Goal: Task Accomplishment & Management: Complete application form

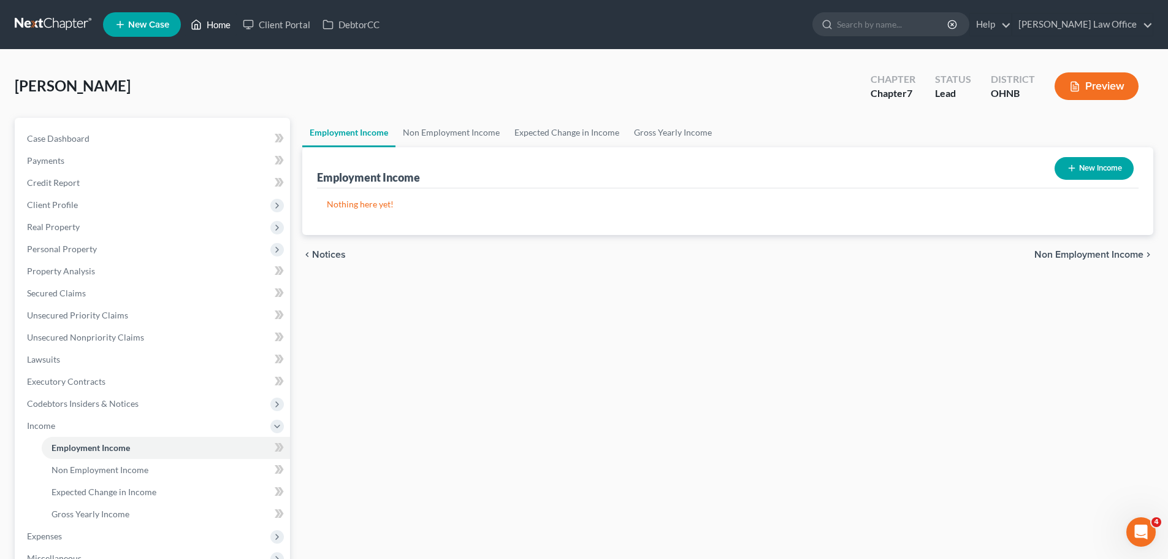
click at [212, 28] on link "Home" at bounding box center [211, 24] width 52 height 22
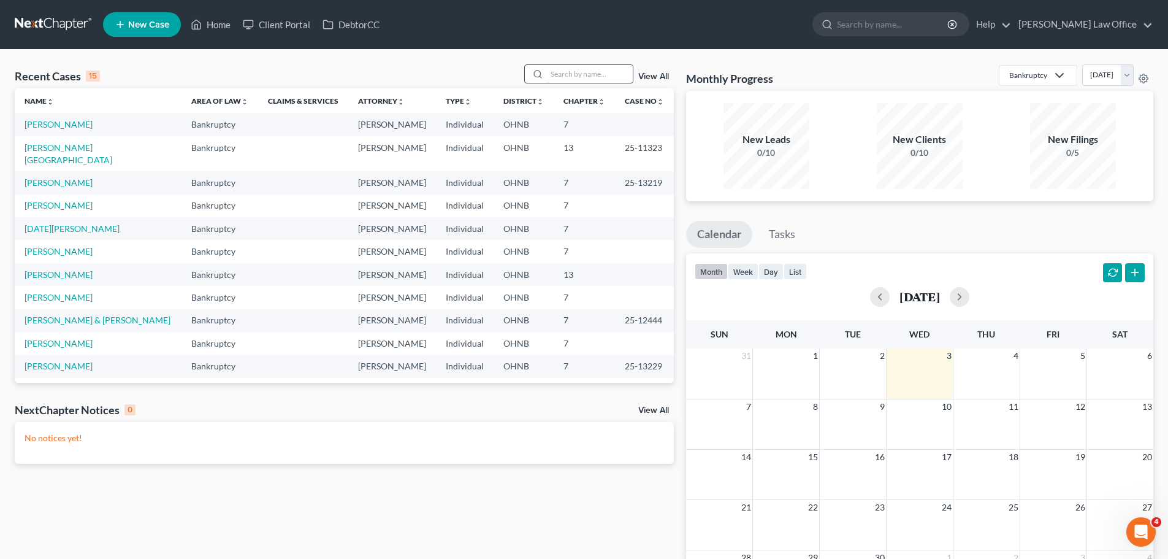
click at [582, 77] on input "search" at bounding box center [590, 74] width 86 height 18
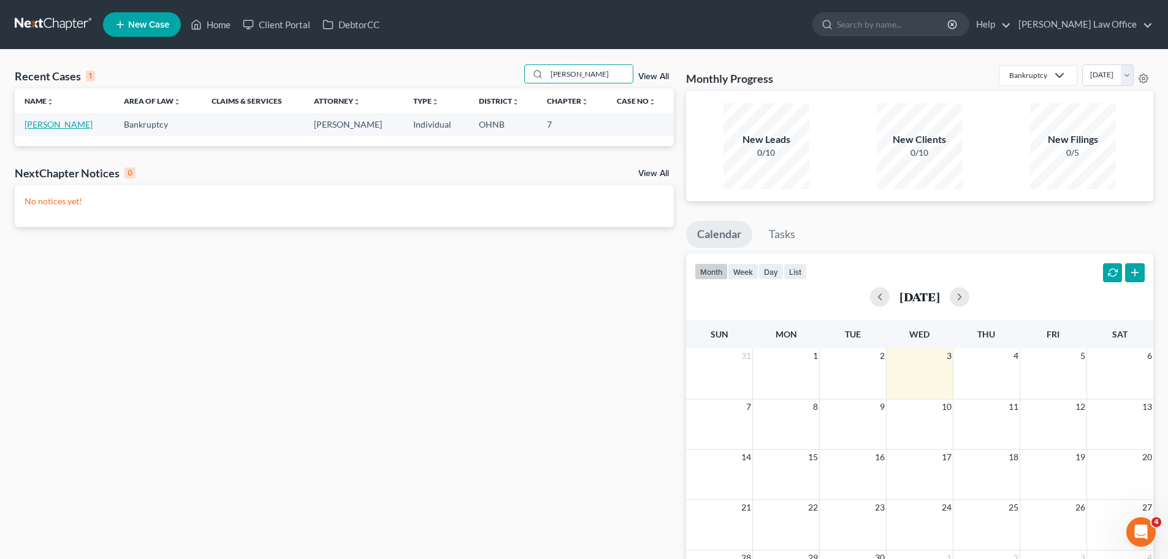
type input "[PERSON_NAME]"
click at [52, 126] on link "[PERSON_NAME]" at bounding box center [59, 124] width 68 height 10
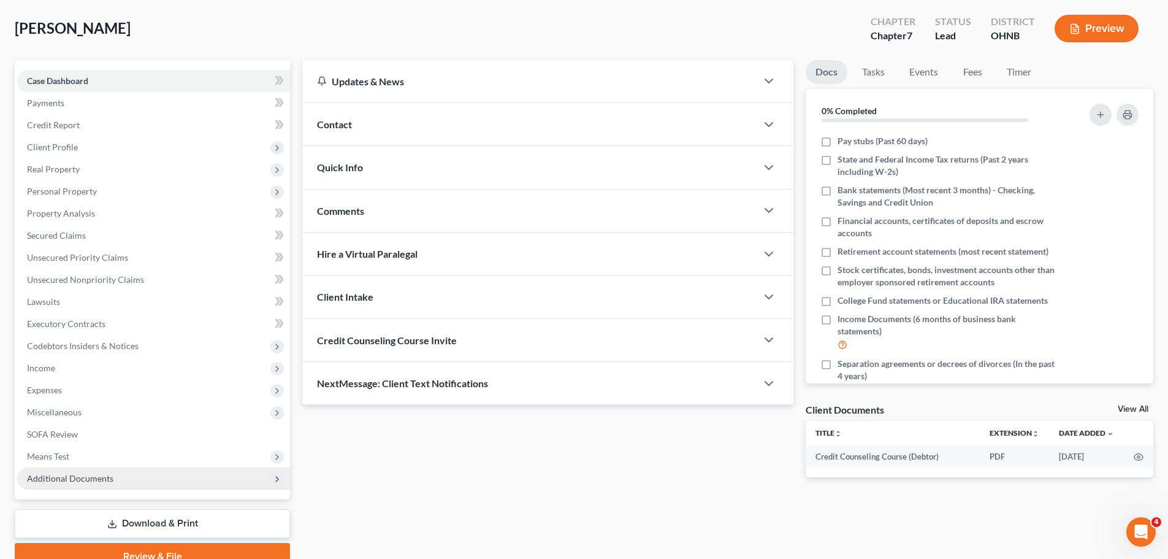
scroll to position [115, 0]
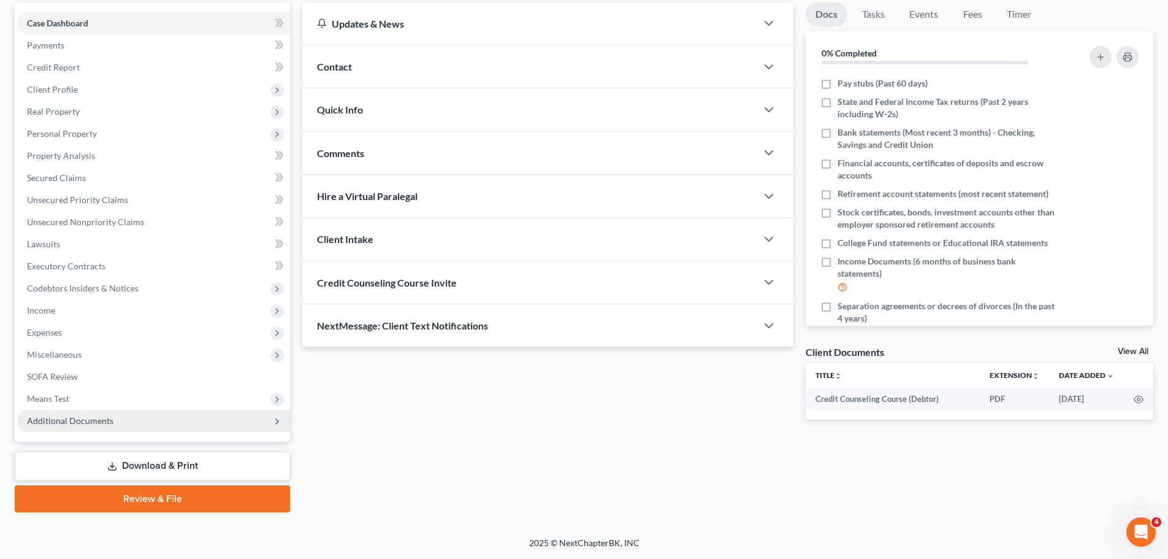
click at [278, 421] on icon at bounding box center [277, 421] width 10 height 10
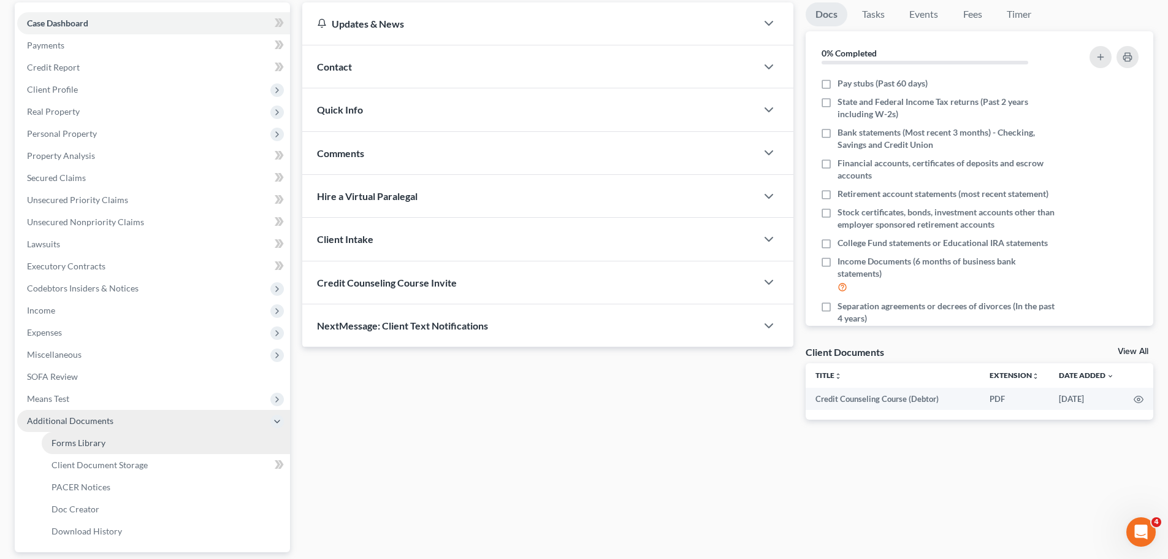
click at [99, 446] on span "Forms Library" at bounding box center [79, 442] width 54 height 10
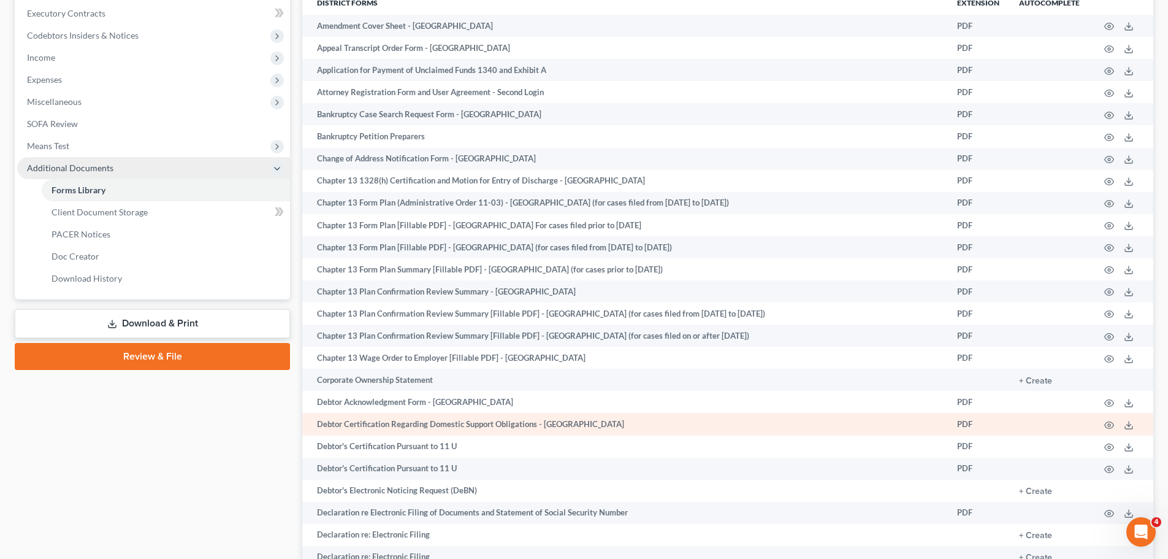
scroll to position [552, 0]
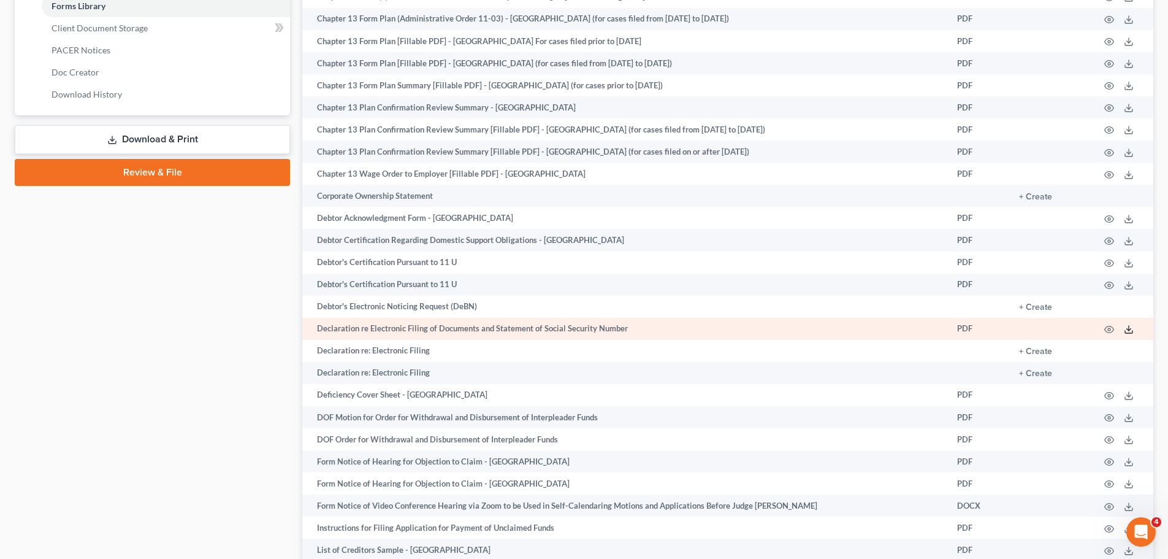
click at [1132, 331] on icon at bounding box center [1129, 329] width 10 height 10
click at [1132, 329] on icon at bounding box center [1129, 329] width 10 height 10
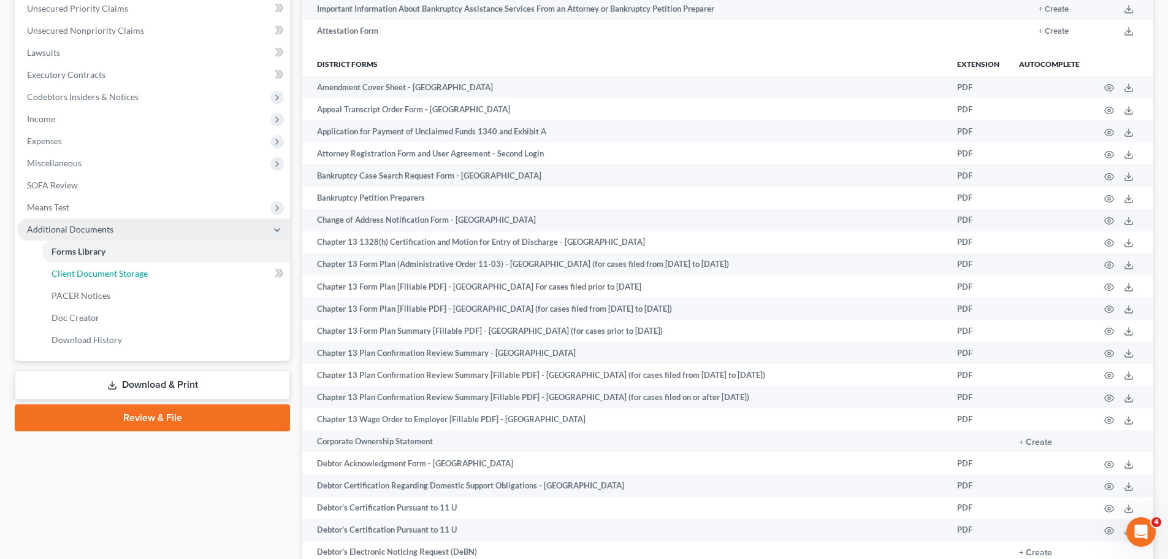
drag, startPoint x: 118, startPoint y: 279, endPoint x: 507, endPoint y: 231, distance: 392.4
click at [118, 279] on link "Client Document Storage" at bounding box center [166, 274] width 248 height 22
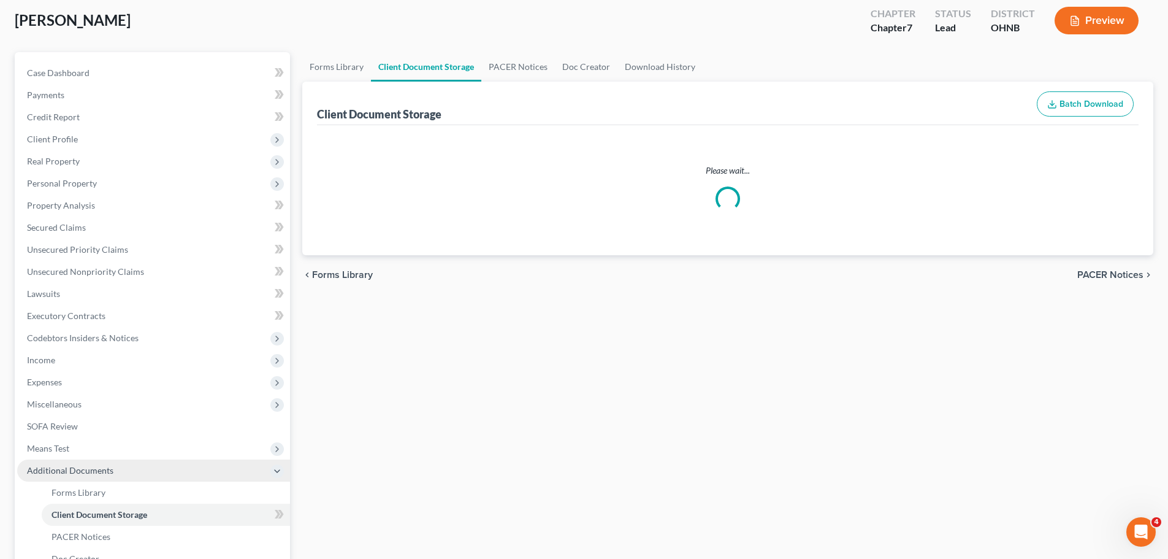
select select "5"
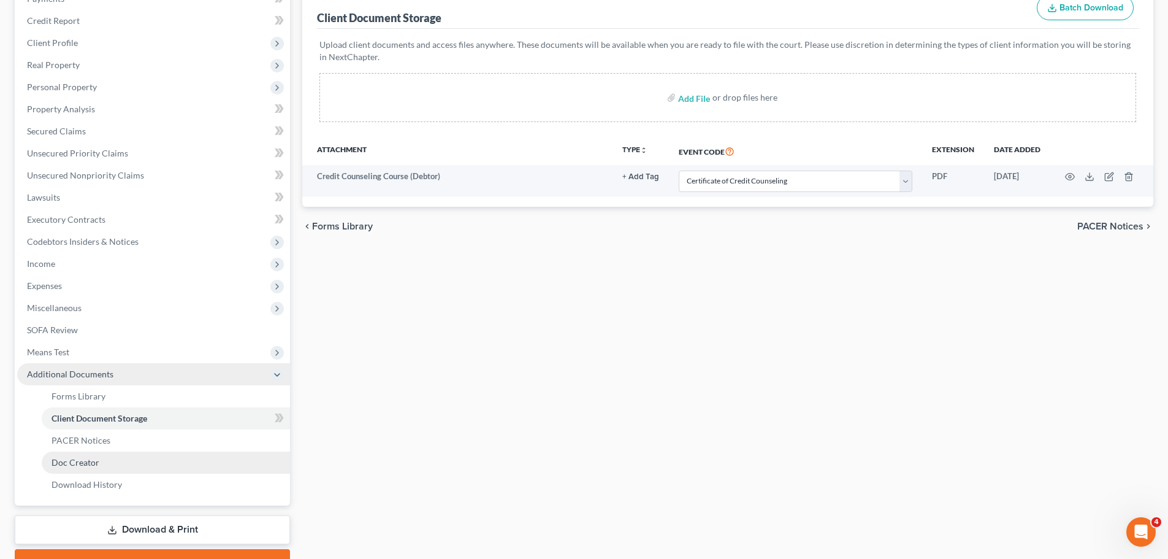
scroll to position [184, 0]
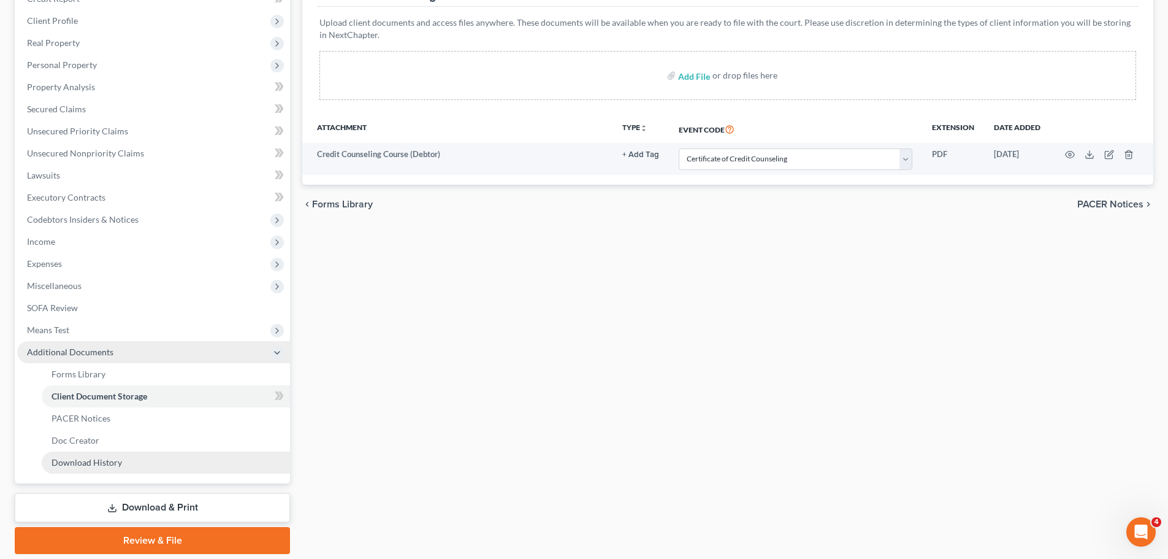
click at [188, 470] on link "Download History" at bounding box center [166, 462] width 248 height 22
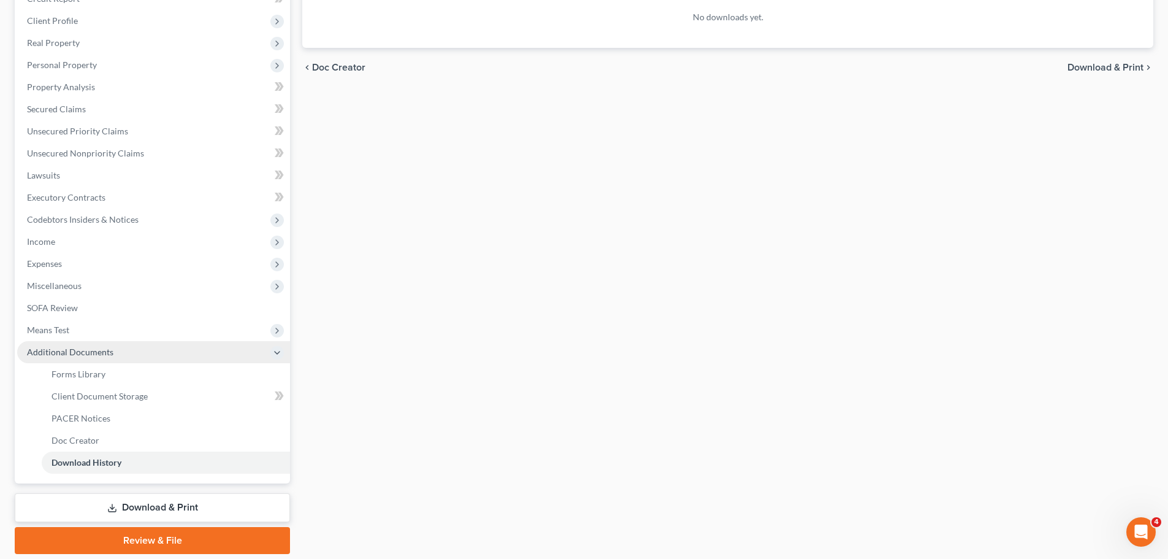
click at [209, 505] on link "Download & Print" at bounding box center [152, 507] width 275 height 29
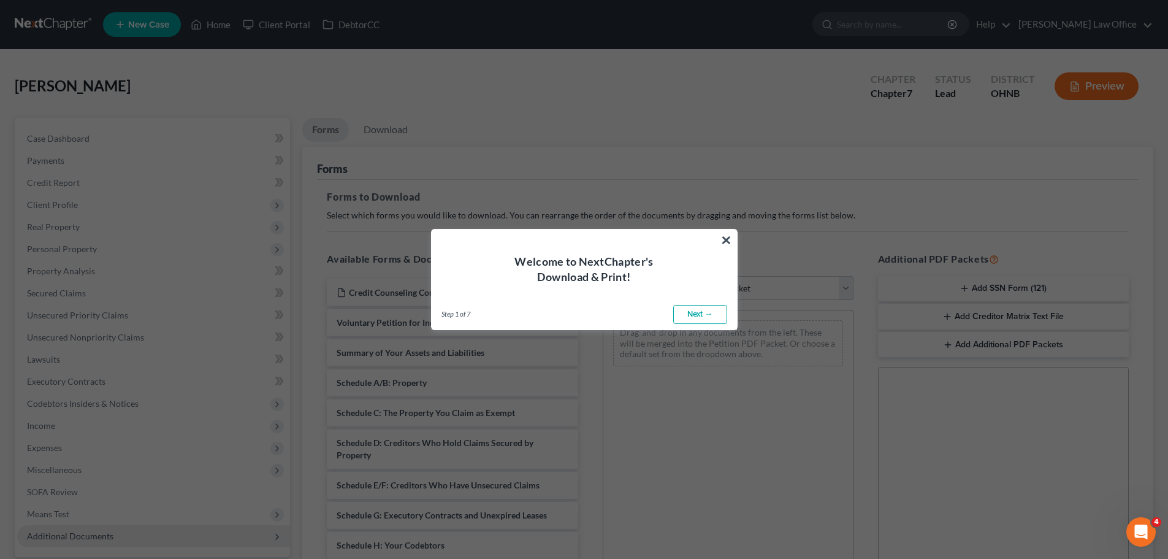
click at [694, 313] on link "Next →" at bounding box center [700, 315] width 54 height 20
select select "0"
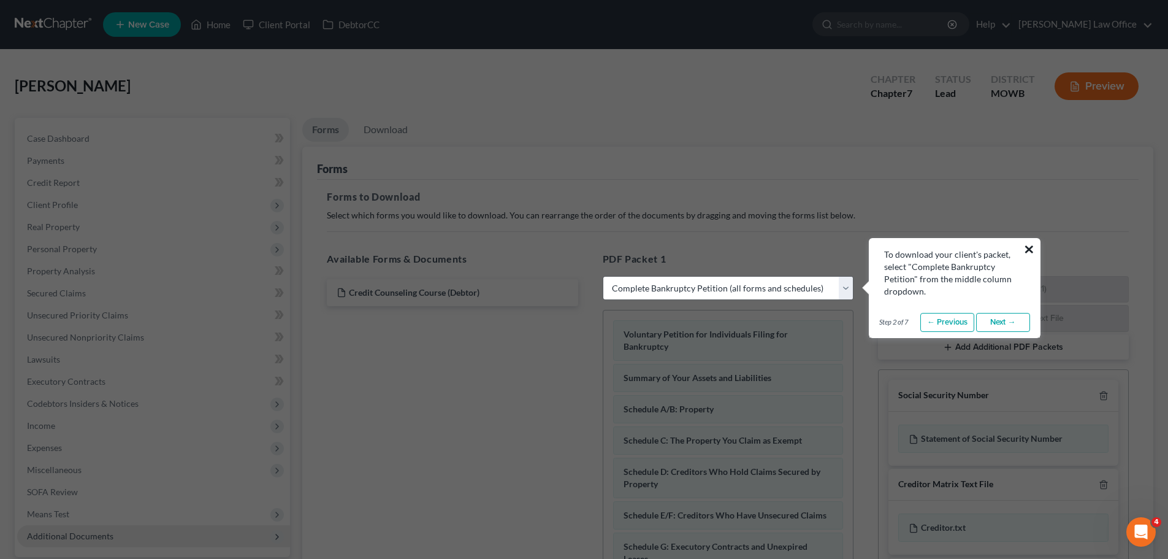
click at [1032, 250] on button "×" at bounding box center [1030, 249] width 12 height 20
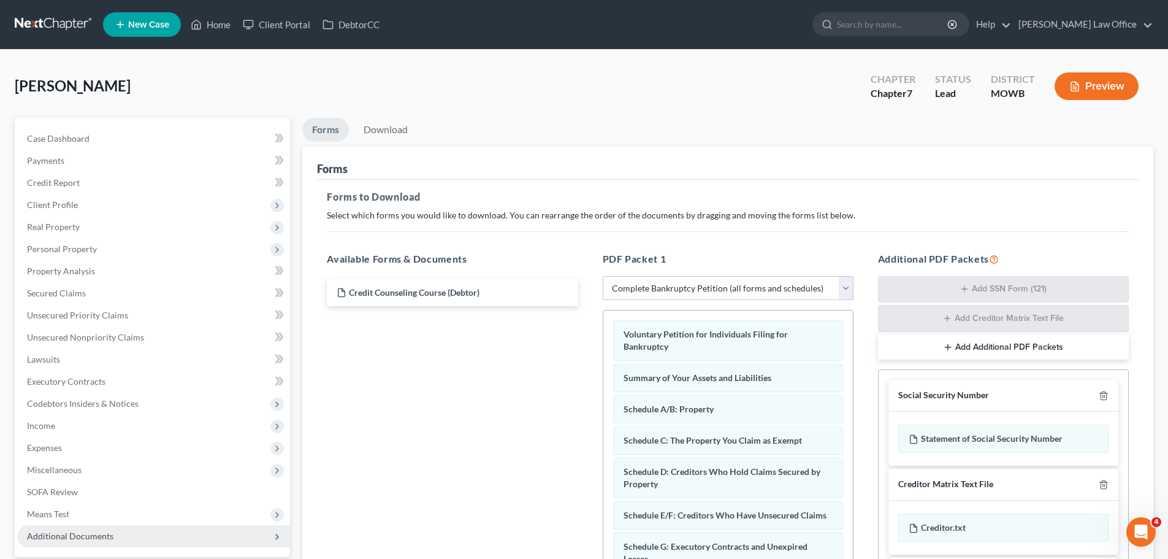
drag, startPoint x: 848, startPoint y: 282, endPoint x: 836, endPoint y: 288, distance: 13.5
click at [848, 282] on select "Choose Default Petition PDF Packet Complete Bankruptcy Petition (all forms and …" at bounding box center [728, 288] width 251 height 25
click at [603, 276] on select "Choose Default Petition PDF Packet Complete Bankruptcy Petition (all forms and …" at bounding box center [728, 288] width 251 height 25
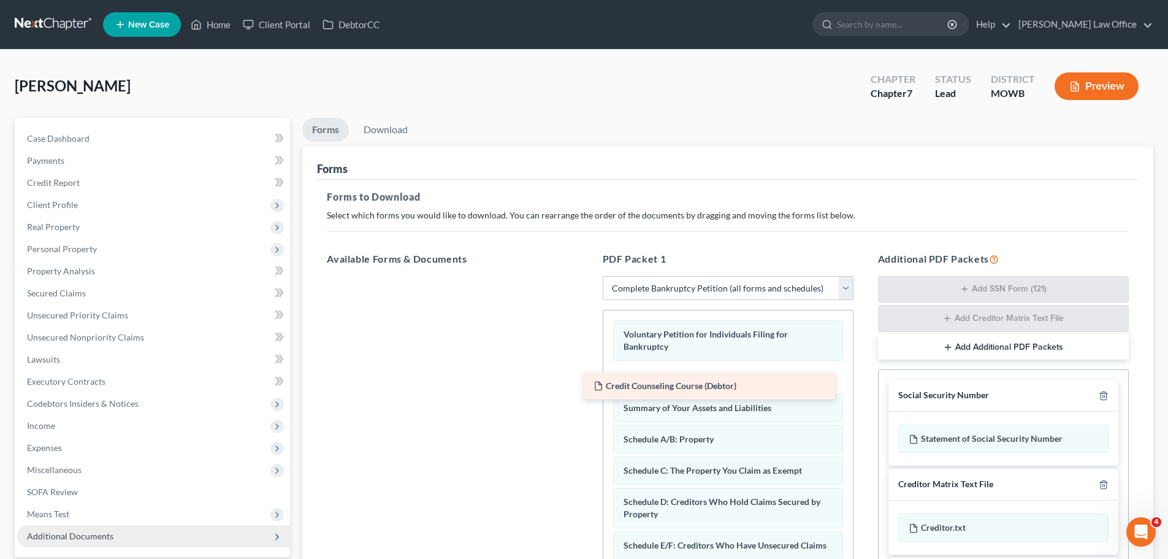
drag, startPoint x: 494, startPoint y: 288, endPoint x: 751, endPoint y: 381, distance: 273.4
click at [588, 276] on div "Credit Counseling Course (Debtor) Credit Counseling Course (Debtor)" at bounding box center [452, 276] width 270 height 0
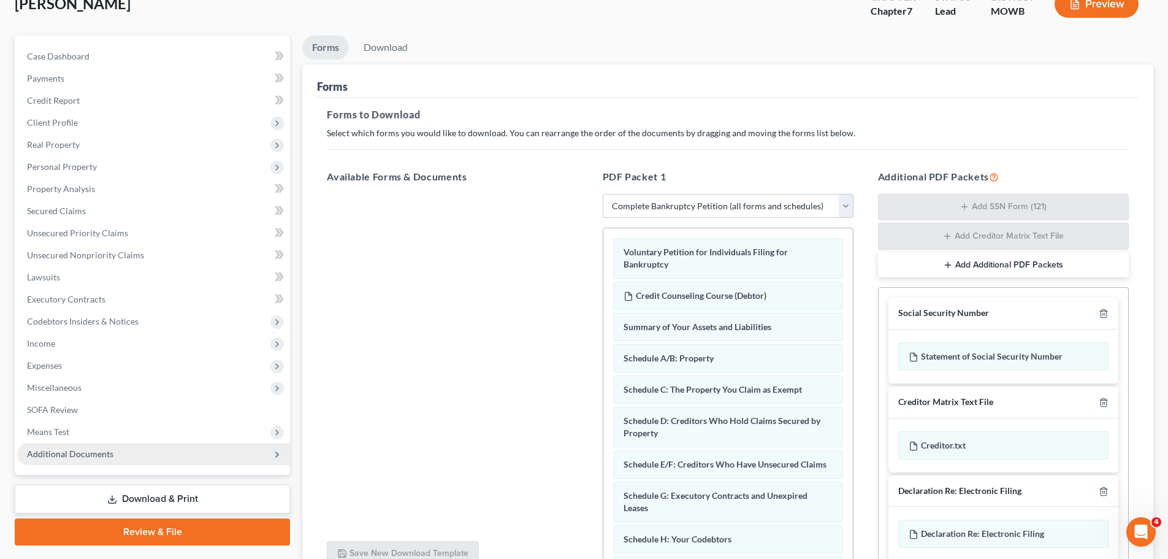
scroll to position [77, 0]
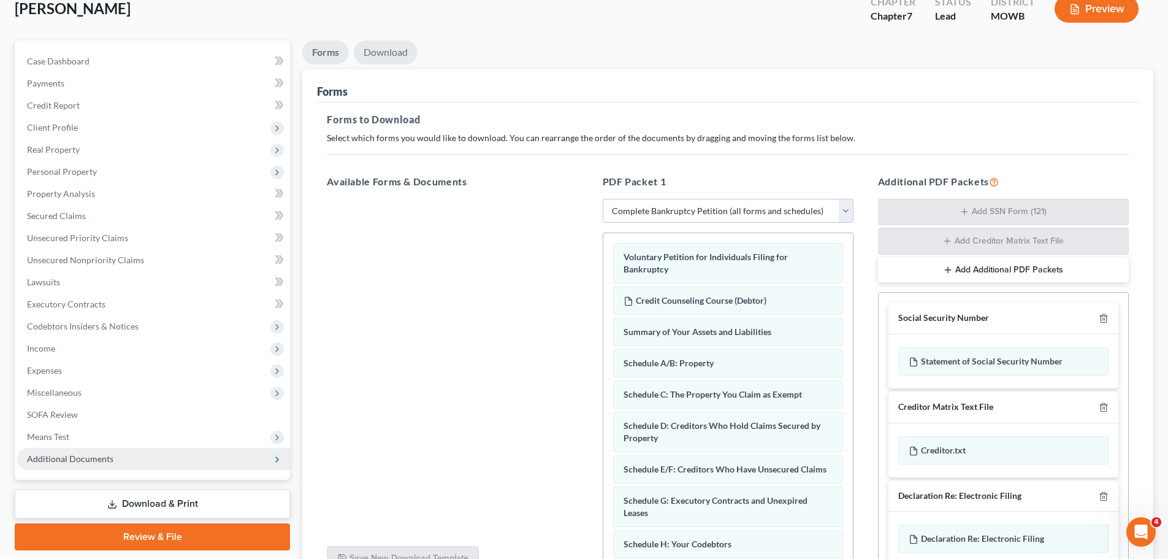
click at [391, 50] on link "Download" at bounding box center [386, 52] width 64 height 24
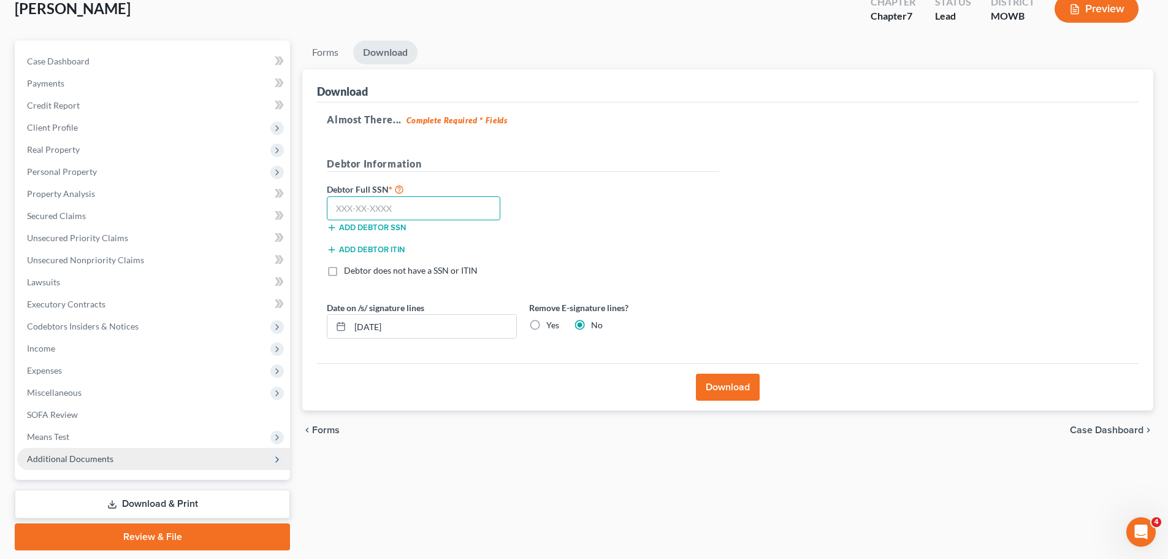
click at [432, 210] on input "text" at bounding box center [414, 208] width 174 height 25
type input "274-84-8778"
click at [546, 326] on label "Yes" at bounding box center [552, 325] width 13 height 12
click at [551, 326] on input "Yes" at bounding box center [555, 323] width 8 height 8
radio input "true"
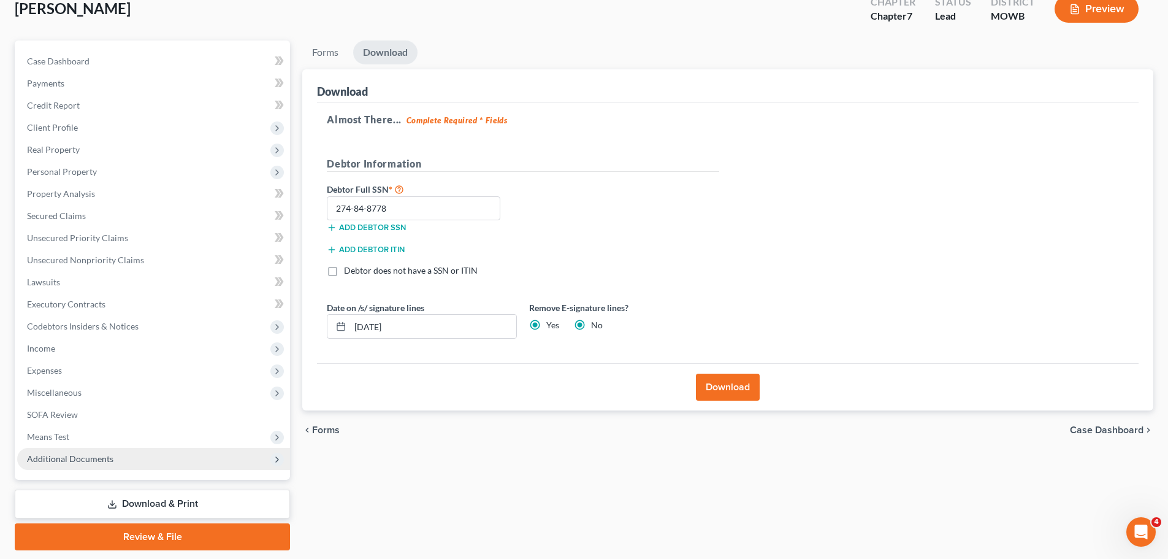
radio input "false"
click at [721, 391] on button "Download" at bounding box center [728, 387] width 64 height 27
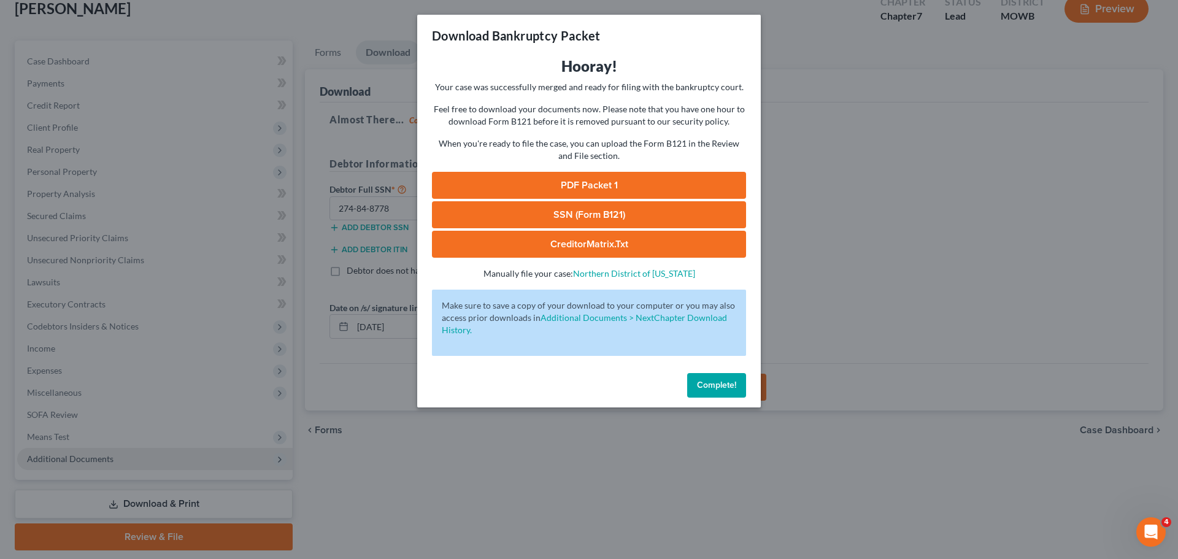
click at [734, 394] on button "Complete!" at bounding box center [716, 385] width 59 height 25
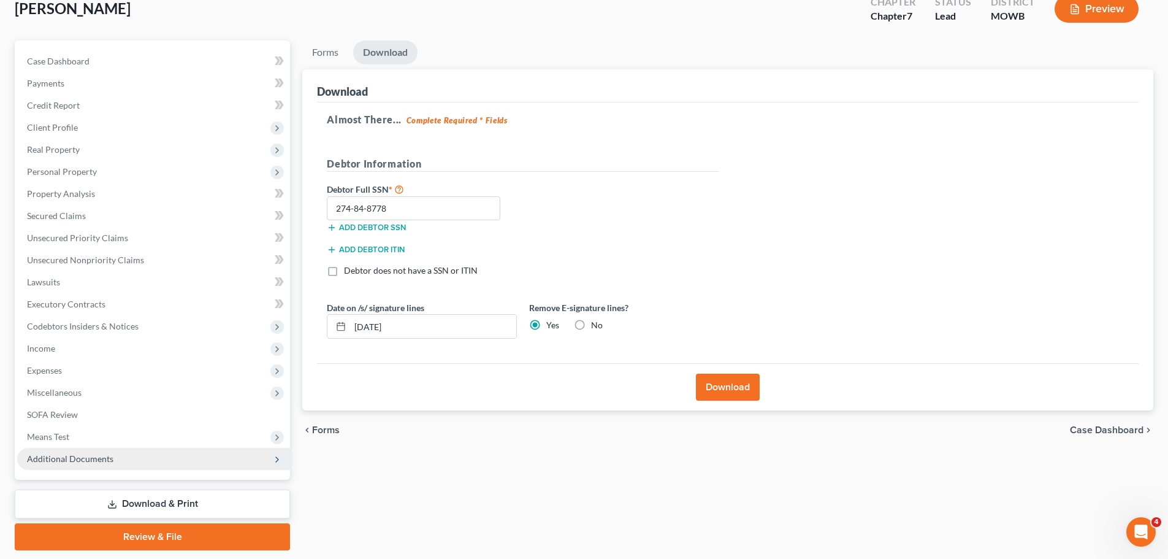
click at [273, 465] on icon at bounding box center [276, 459] width 13 height 13
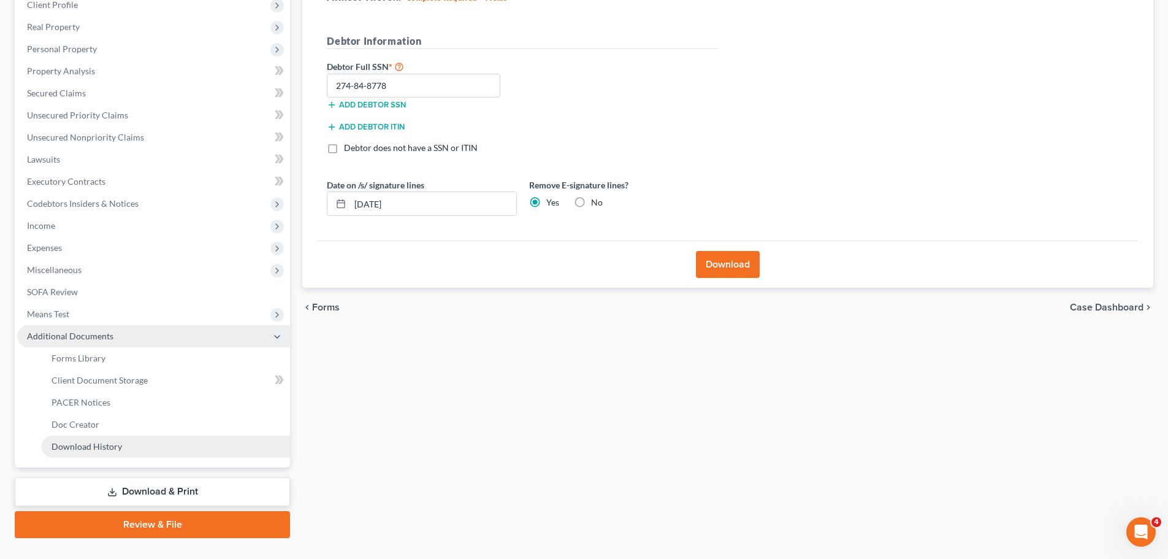
click at [102, 456] on link "Download History" at bounding box center [166, 446] width 248 height 22
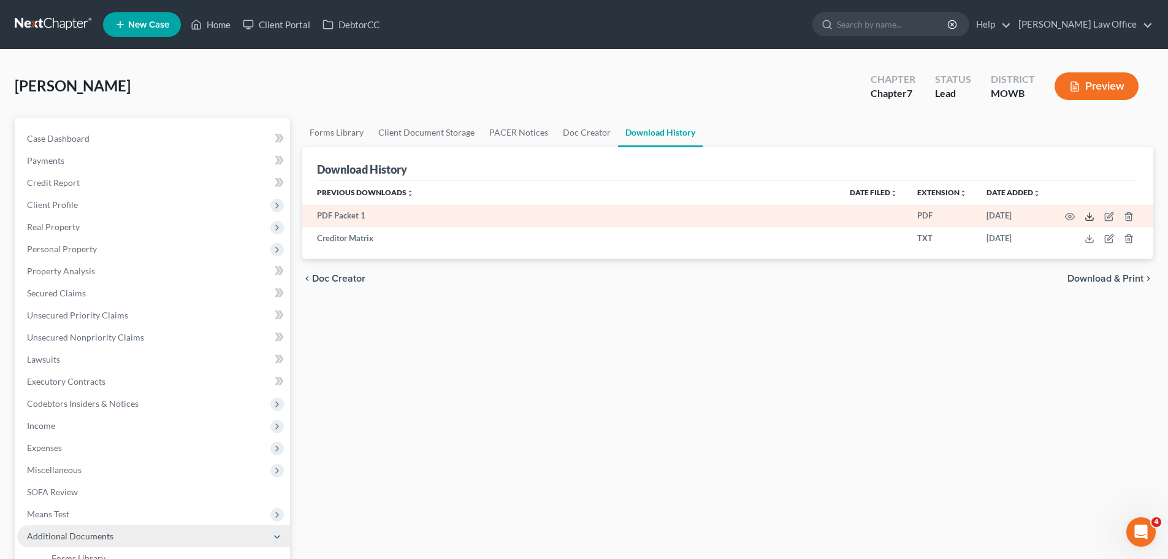
click at [1088, 217] on icon at bounding box center [1090, 217] width 10 height 10
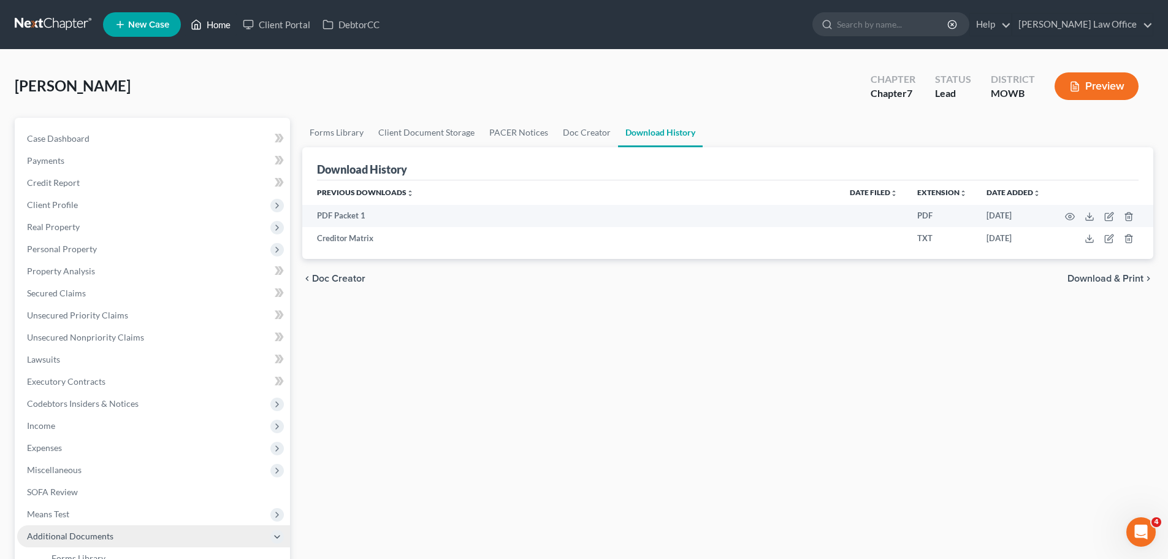
drag, startPoint x: 224, startPoint y: 22, endPoint x: 171, endPoint y: 44, distance: 57.5
click at [225, 22] on link "Home" at bounding box center [211, 24] width 52 height 22
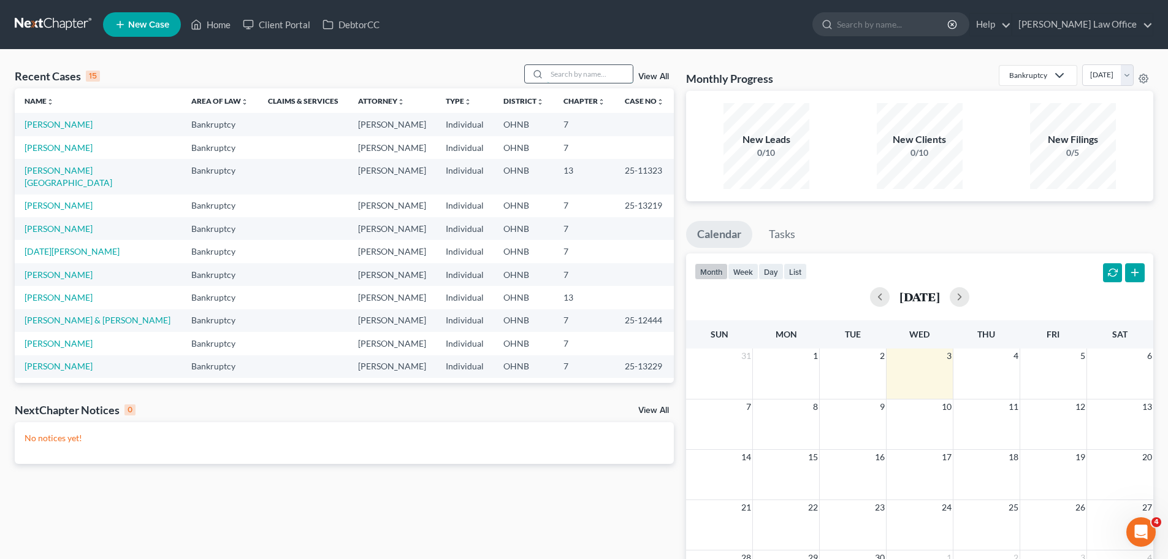
click at [575, 74] on input "search" at bounding box center [590, 74] width 86 height 18
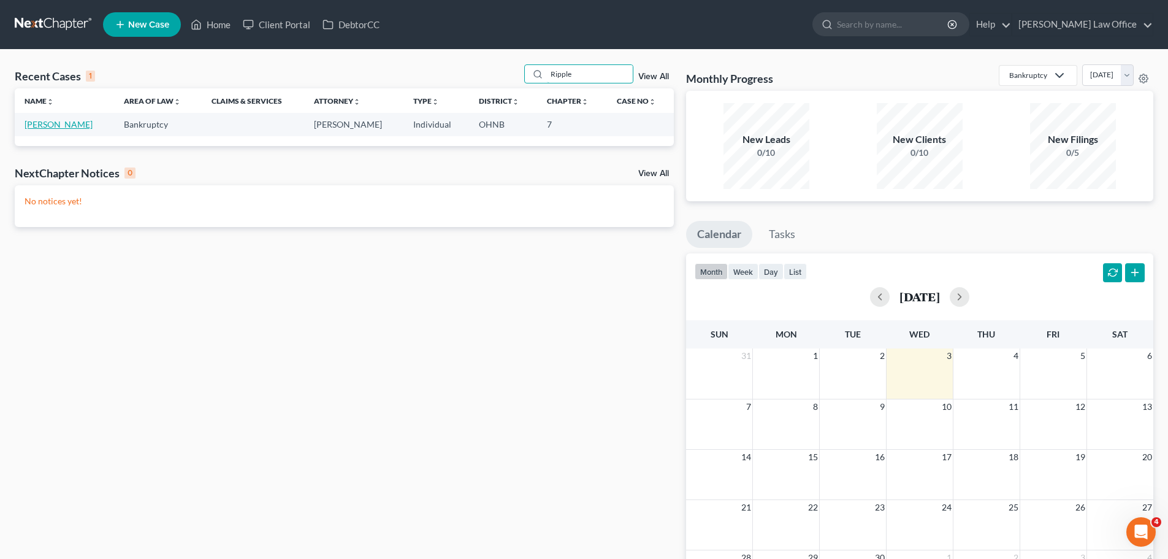
type input "Ripple"
click at [71, 125] on link "[PERSON_NAME]" at bounding box center [59, 124] width 68 height 10
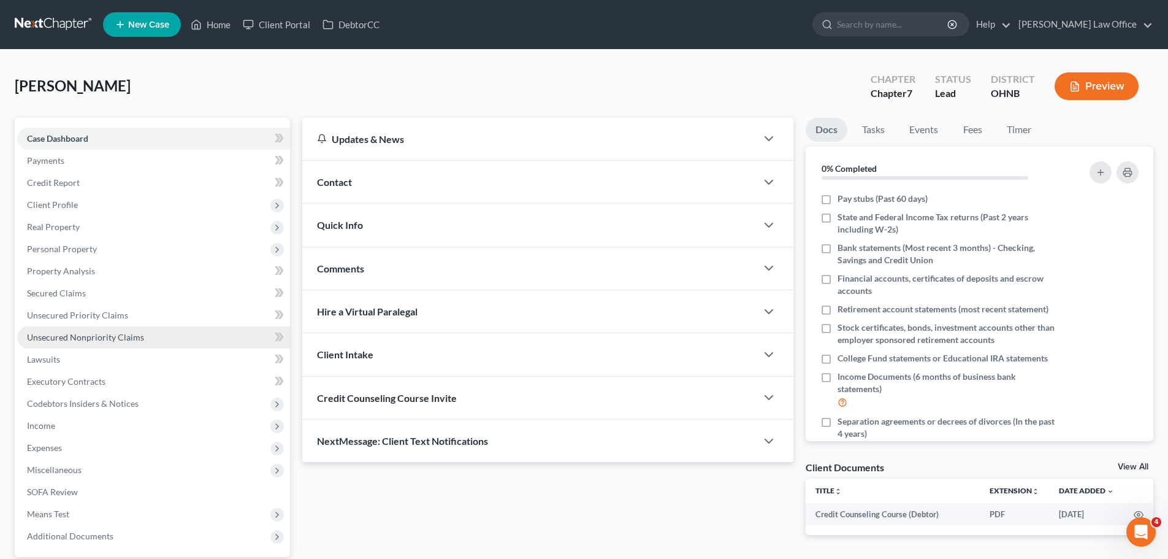
click at [93, 335] on span "Unsecured Nonpriority Claims" at bounding box center [85, 337] width 117 height 10
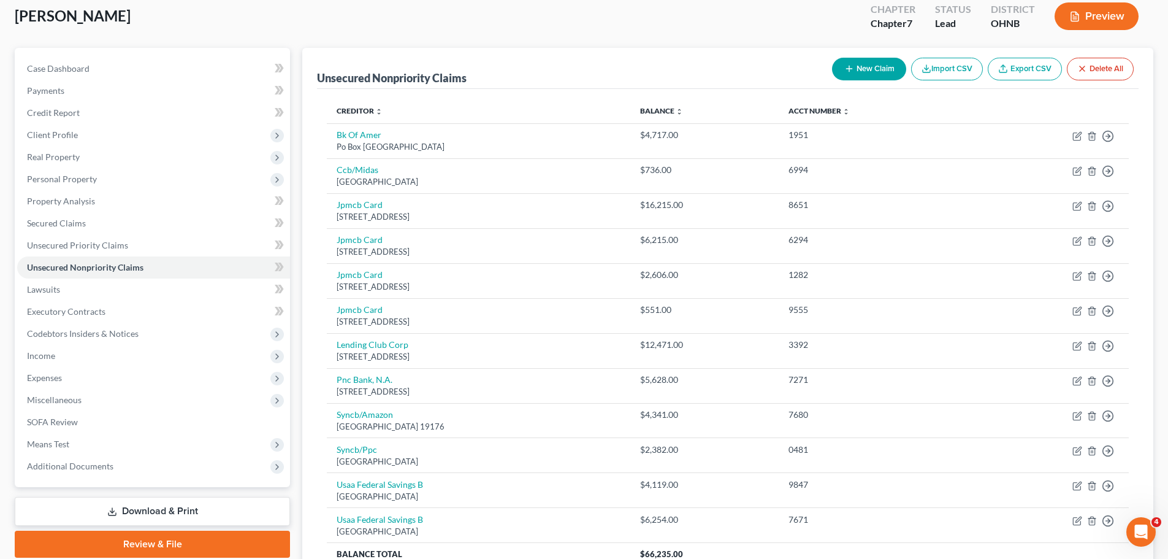
scroll to position [64, 0]
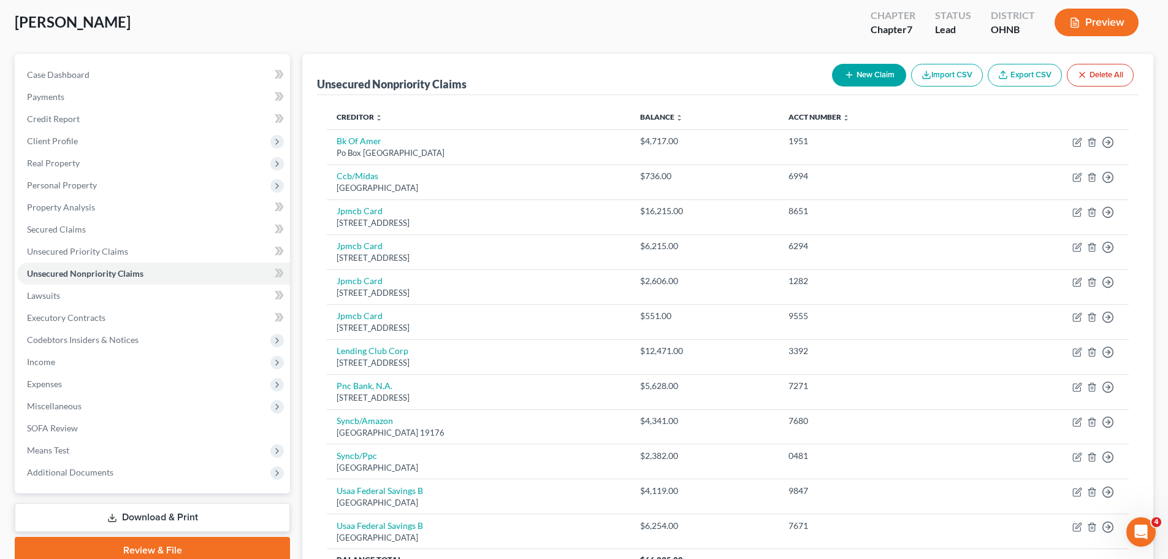
click at [878, 82] on button "New Claim" at bounding box center [869, 75] width 74 height 23
select select "0"
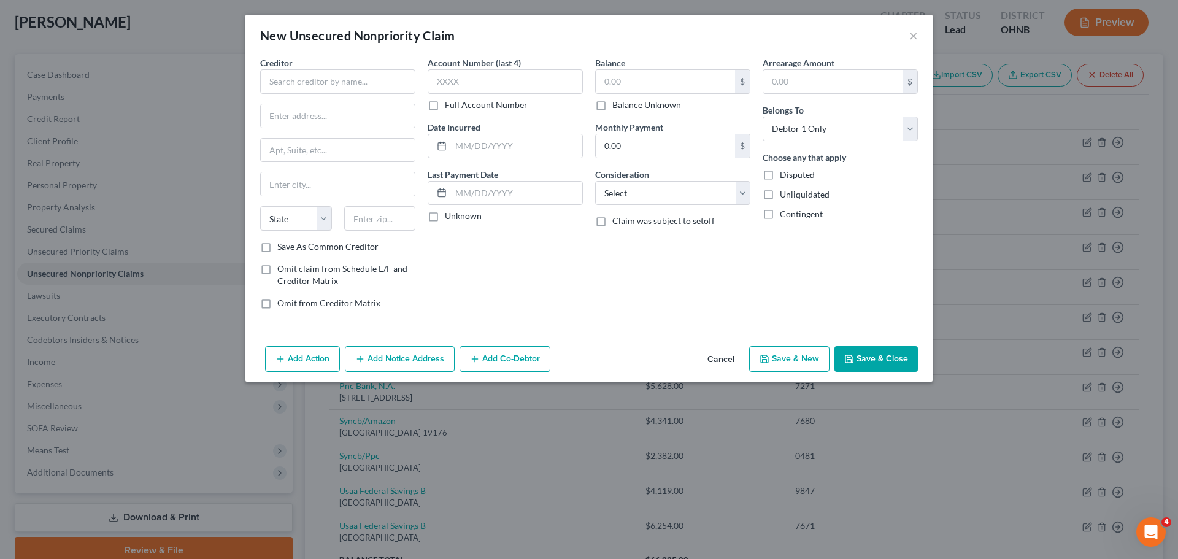
click at [364, 94] on div "Creditor * State [US_STATE] AK AR AZ CA CO [GEOGRAPHIC_DATA] DE DC [GEOGRAPHIC_…" at bounding box center [337, 148] width 155 height 184
click at [361, 93] on input "text" at bounding box center [337, 81] width 155 height 25
click at [356, 103] on div "Internal Revenue Service" at bounding box center [334, 103] width 128 height 12
type input "Internal Revenue Service"
type input "PO Box 802501"
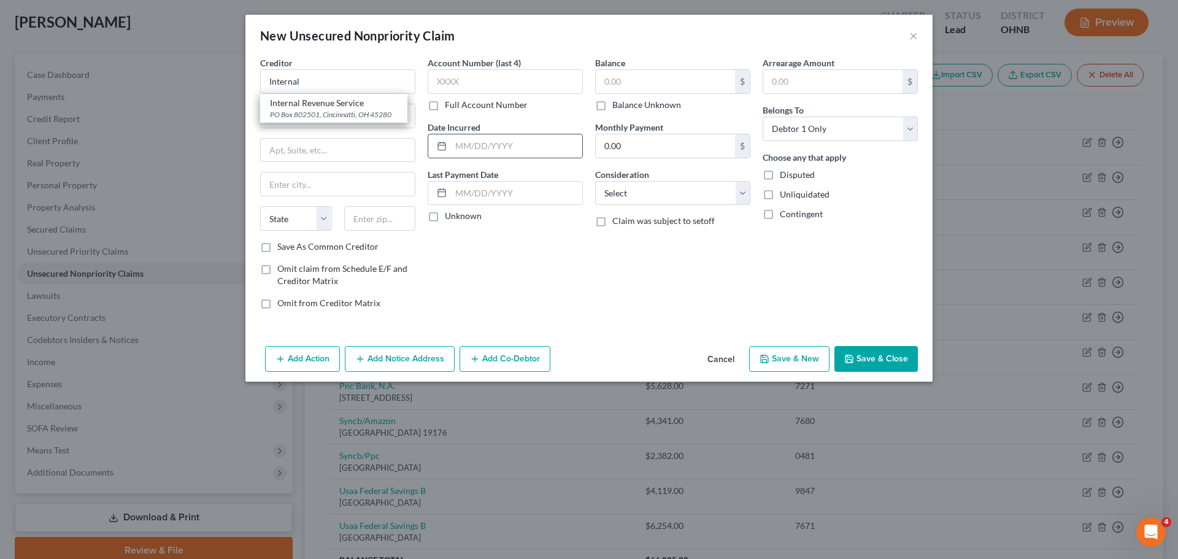
type input "Cincinnatti"
select select "36"
type input "45280"
click at [519, 145] on input "text" at bounding box center [516, 145] width 131 height 23
type input "[DATE]-[DATE]"
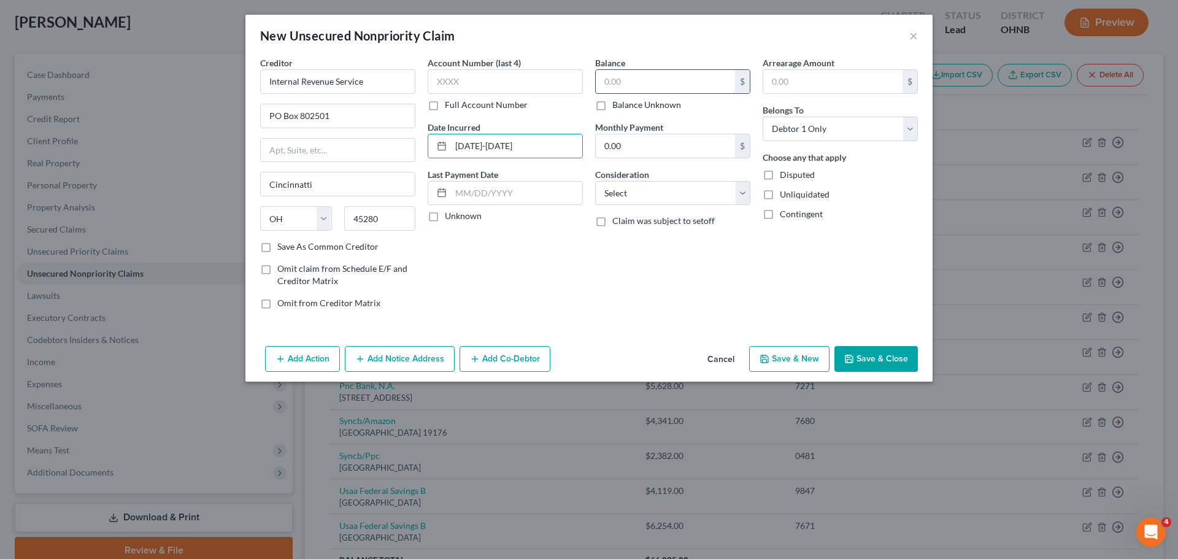
click at [663, 77] on input "text" at bounding box center [665, 81] width 139 height 23
type input "35,667.05"
click at [742, 198] on select "Select Cable / Satellite Services Collection Agency Credit Card Debt Debt Couns…" at bounding box center [672, 193] width 155 height 25
select select "7"
click at [595, 181] on select "Select Cable / Satellite Services Collection Agency Credit Card Debt Debt Couns…" at bounding box center [672, 193] width 155 height 25
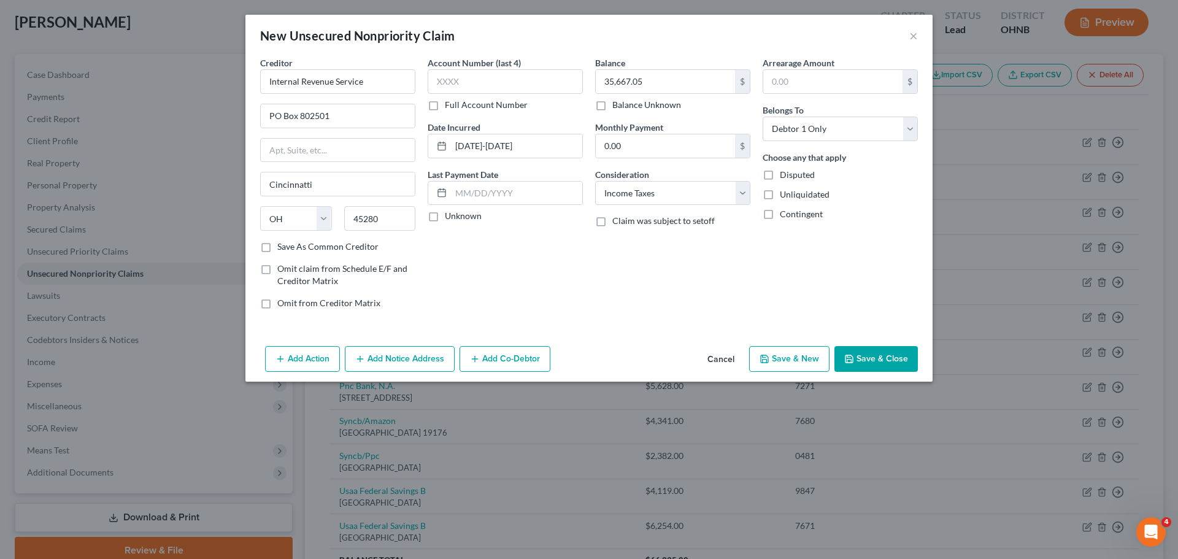
click at [705, 302] on div "Balance 35,667.05 $ Balance Unknown Balance Undetermined 35,667.05 $ Balance Un…" at bounding box center [672, 187] width 167 height 263
drag, startPoint x: 858, startPoint y: 366, endPoint x: 867, endPoint y: 342, distance: 26.2
click at [859, 366] on button "Save & Close" at bounding box center [875, 359] width 83 height 26
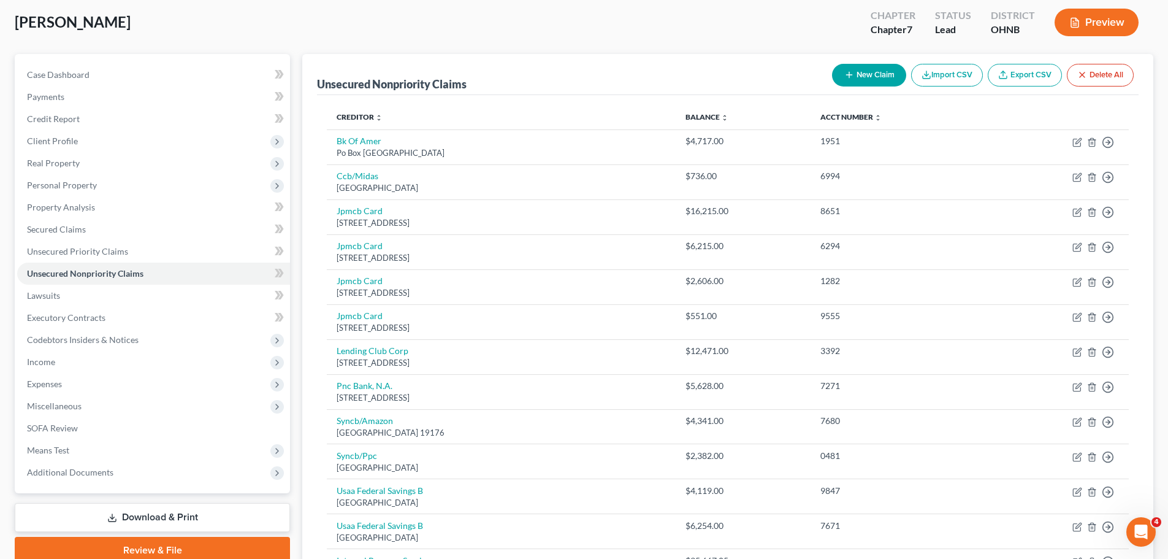
click at [884, 75] on button "New Claim" at bounding box center [869, 75] width 74 height 23
select select "0"
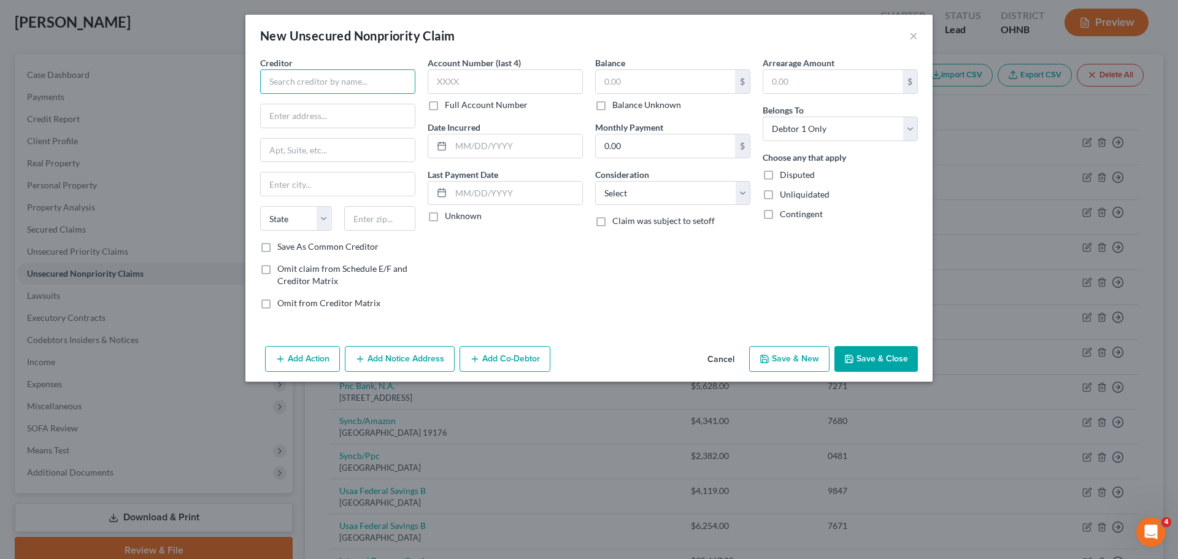
click at [374, 77] on input "text" at bounding box center [337, 81] width 155 height 25
type input "[US_STATE] Edison"
type input "PO Box 371422"
type input "15250"
type input "[GEOGRAPHIC_DATA]"
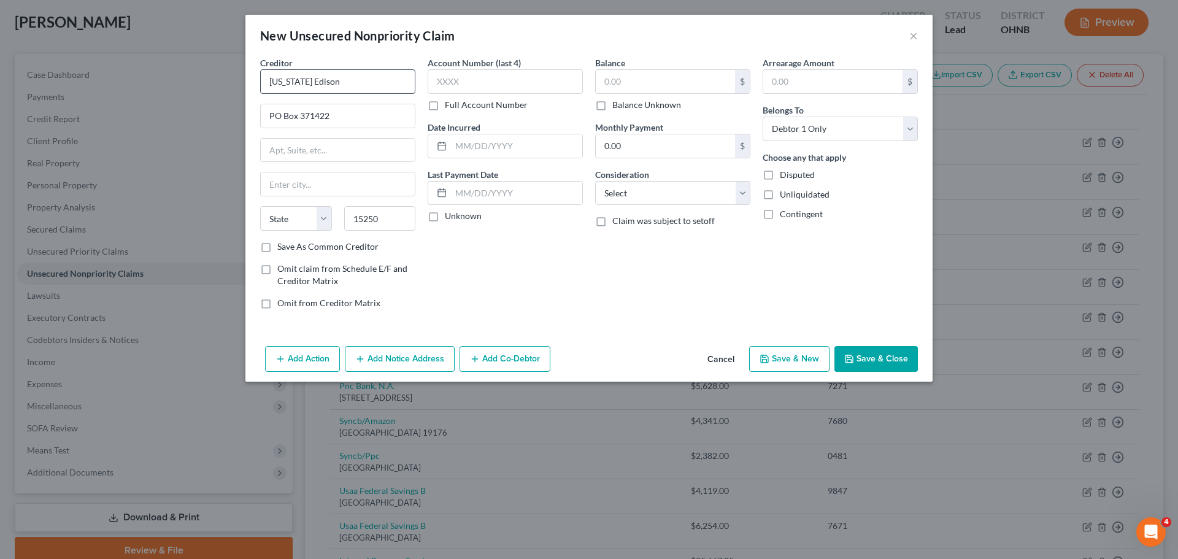
select select "39"
click at [445, 104] on label "Full Account Number" at bounding box center [486, 105] width 83 height 12
click at [450, 104] on input "Full Account Number" at bounding box center [454, 103] width 8 height 8
click at [515, 88] on input "text" at bounding box center [504, 81] width 155 height 25
type input "110104116626"
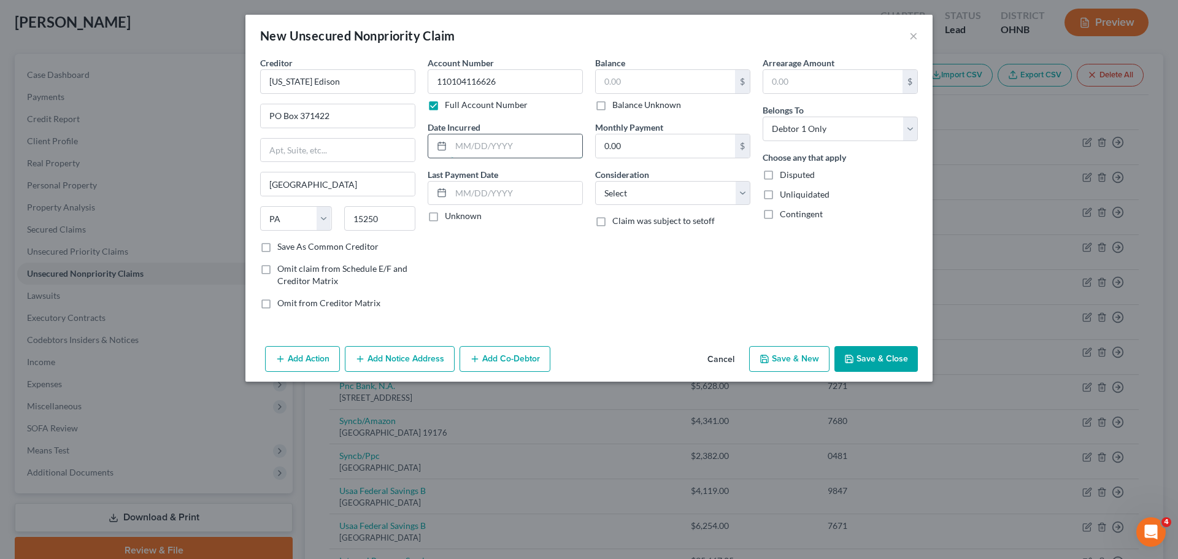
click at [507, 145] on input "text" at bounding box center [516, 145] width 131 height 23
type input "2025"
click at [605, 79] on input "text" at bounding box center [665, 81] width 139 height 23
type input "1,029.71"
click at [737, 199] on select "Select Cable / Satellite Services Collection Agency Credit Card Debt Debt Couns…" at bounding box center [672, 193] width 155 height 25
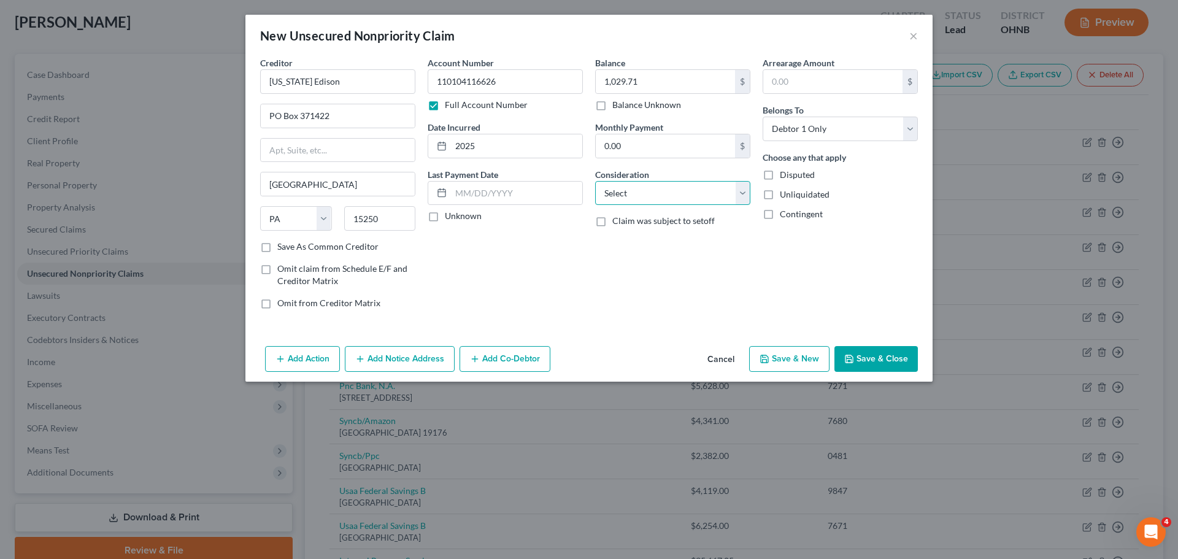
click at [737, 197] on select "Select Cable / Satellite Services Collection Agency Credit Card Debt Debt Couns…" at bounding box center [672, 193] width 155 height 25
select select "20"
click at [595, 181] on select "Select Cable / Satellite Services Collection Agency Credit Card Debt Debt Couns…" at bounding box center [672, 193] width 155 height 25
click at [875, 351] on button "Save & Close" at bounding box center [875, 359] width 83 height 26
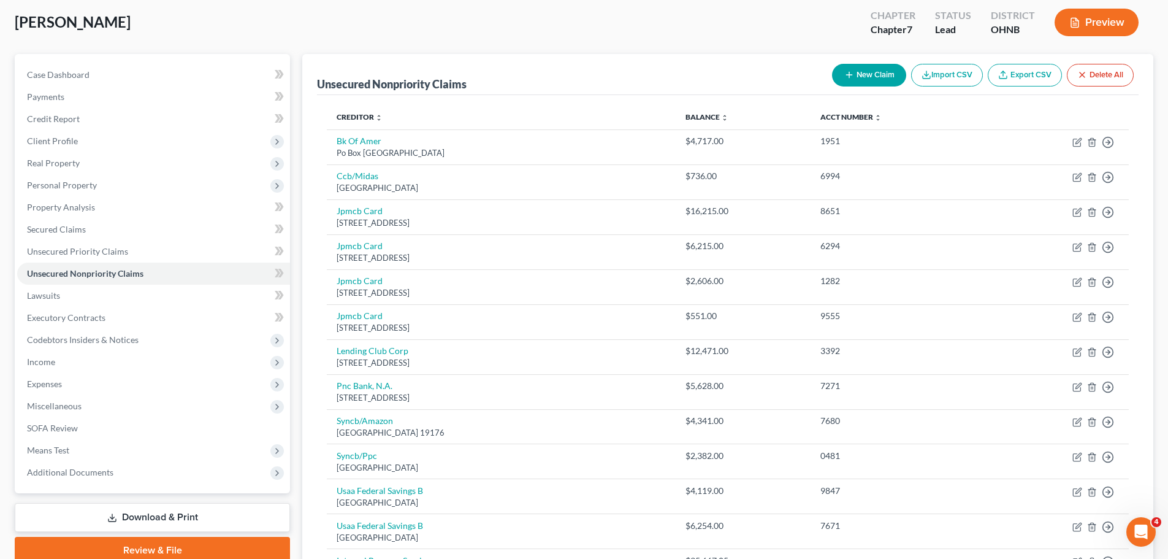
click at [893, 75] on button "New Claim" at bounding box center [869, 75] width 74 height 23
select select "0"
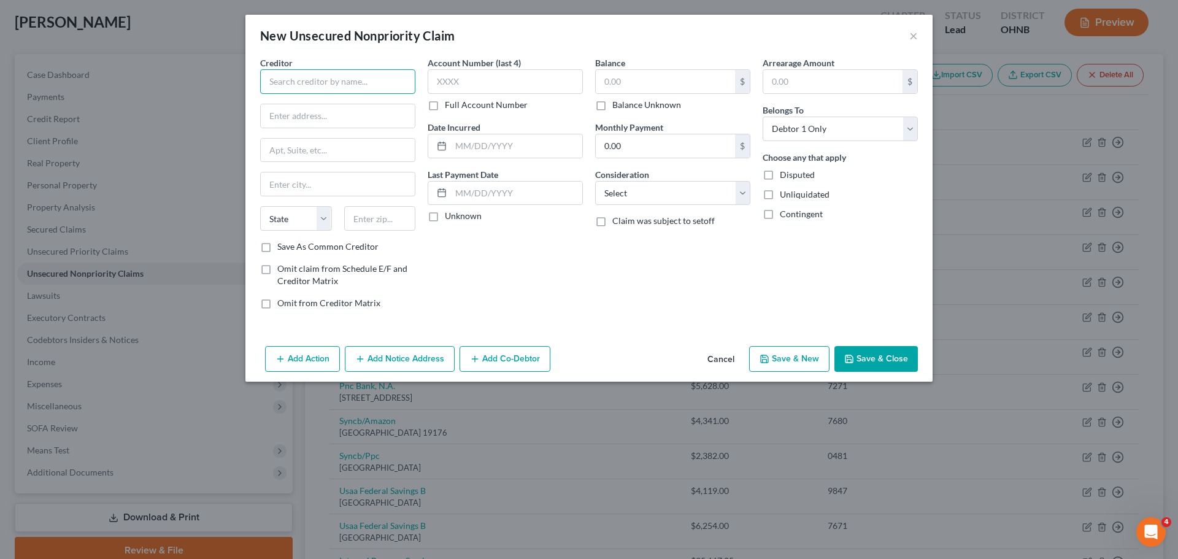
click at [335, 86] on input "text" at bounding box center [337, 81] width 155 height 25
type input "S"
type input "County of Summit"
type input "Dept. of Sanitary Sewer Services"
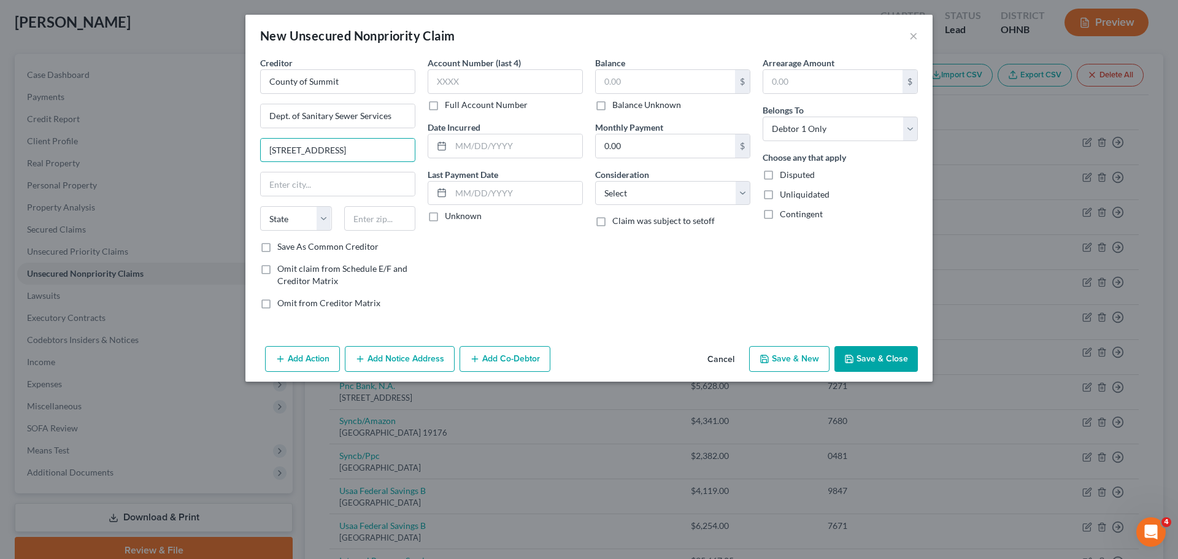
type input "[STREET_ADDRESS]"
type input "44301"
type input "Akron"
select select "36"
click at [485, 153] on input "text" at bounding box center [516, 145] width 131 height 23
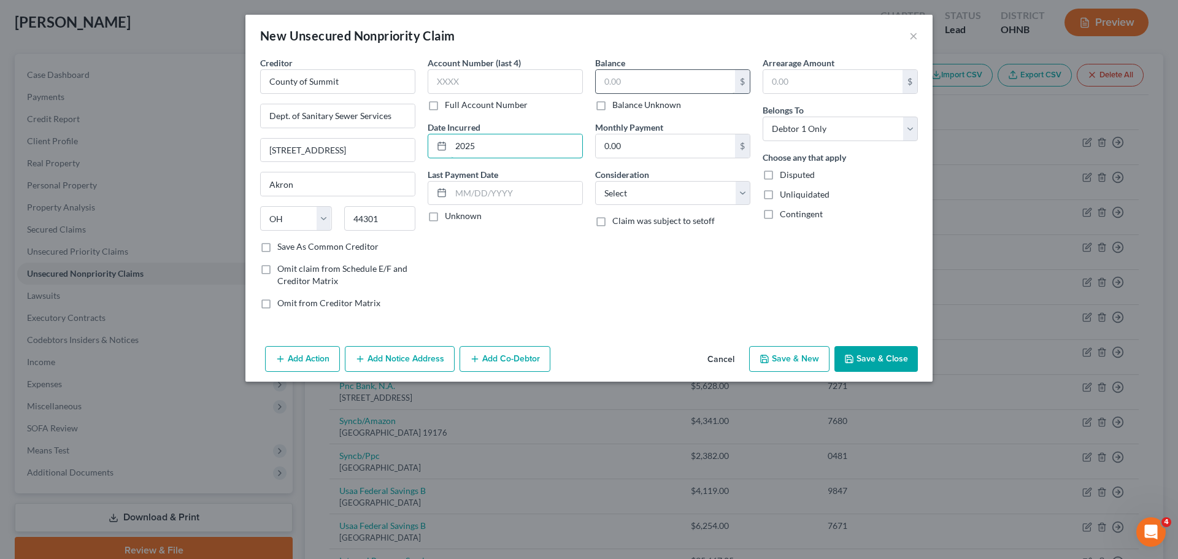
type input "2025"
click at [637, 82] on input "text" at bounding box center [665, 81] width 139 height 23
type input "1,393.82"
click at [740, 196] on select "Select Cable / Satellite Services Collection Agency Credit Card Debt Debt Couns…" at bounding box center [672, 193] width 155 height 25
select select "20"
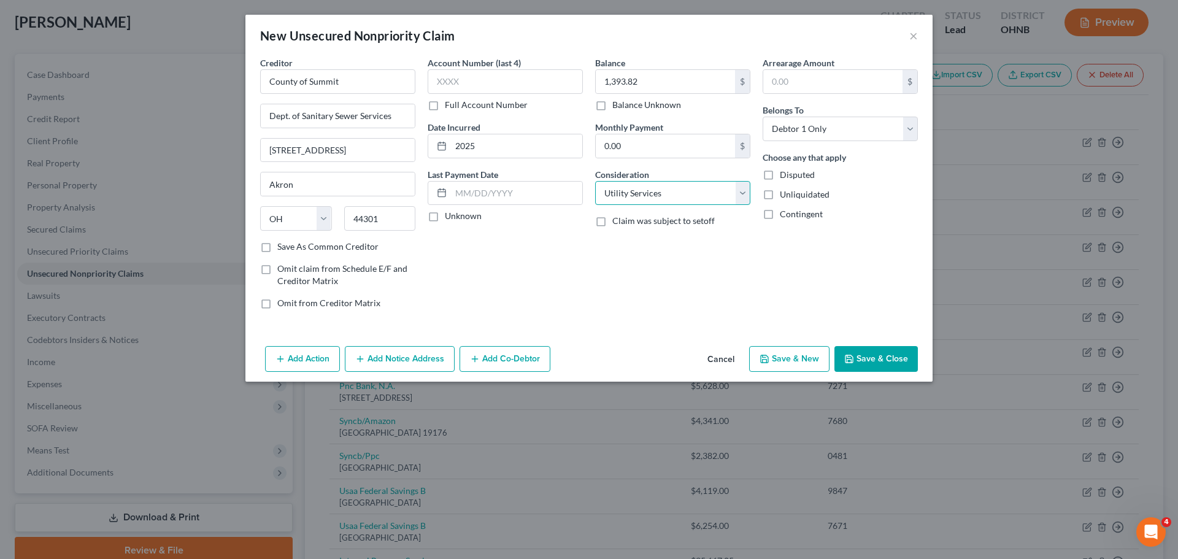
click at [595, 181] on select "Select Cable / Satellite Services Collection Agency Credit Card Debt Debt Couns…" at bounding box center [672, 193] width 155 height 25
click at [757, 264] on div "Arrearage Amount $ Belongs To * Select Debtor 1 Only Debtor 2 Only Debtor 1 And…" at bounding box center [839, 187] width 167 height 263
click at [881, 360] on button "Save & Close" at bounding box center [875, 359] width 83 height 26
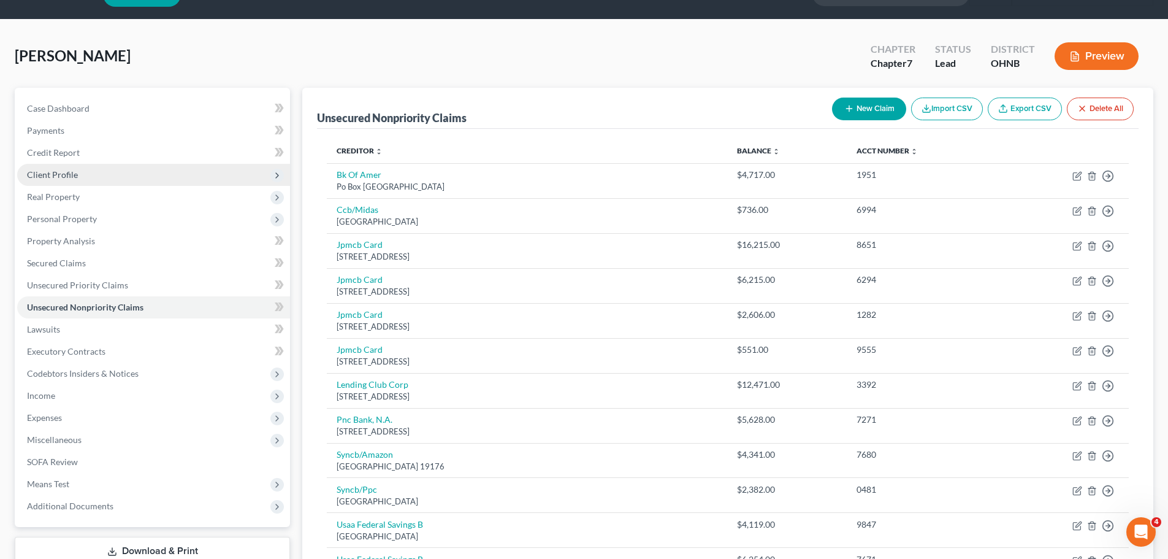
scroll to position [0, 0]
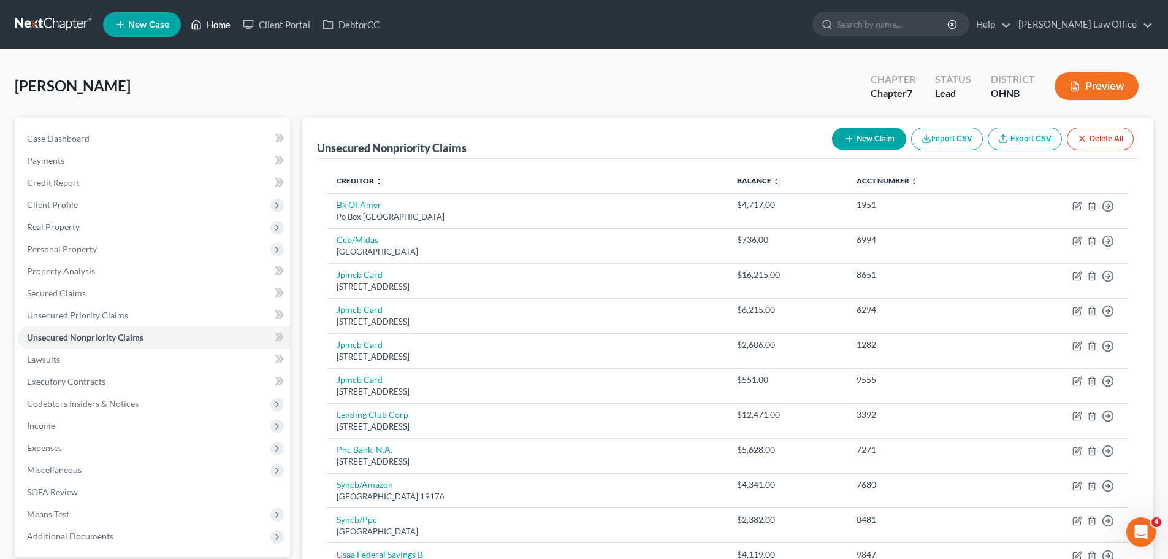
click at [229, 18] on link "Home" at bounding box center [211, 24] width 52 height 22
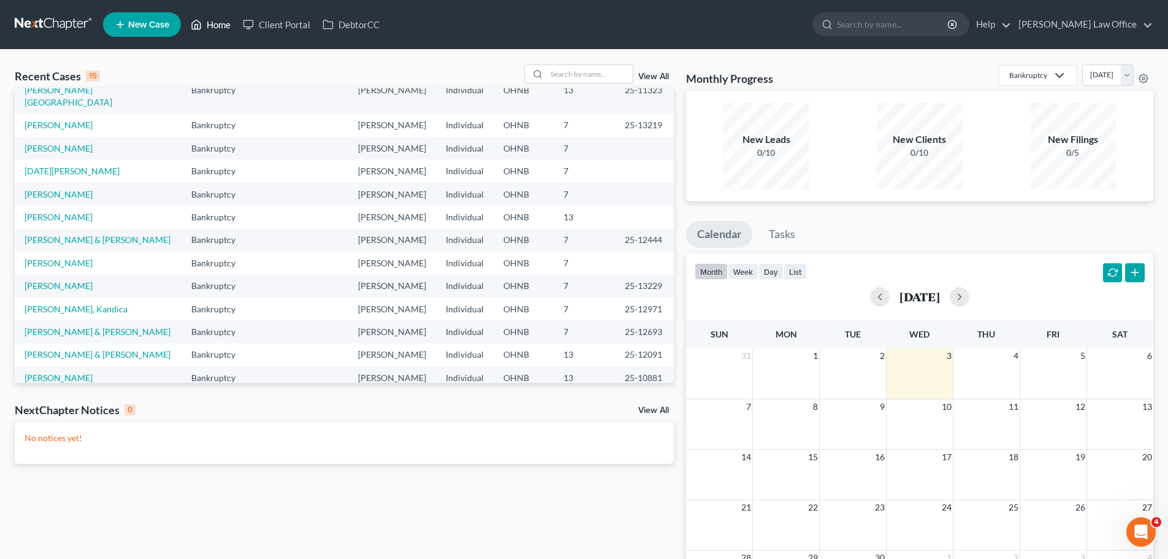
scroll to position [84, 0]
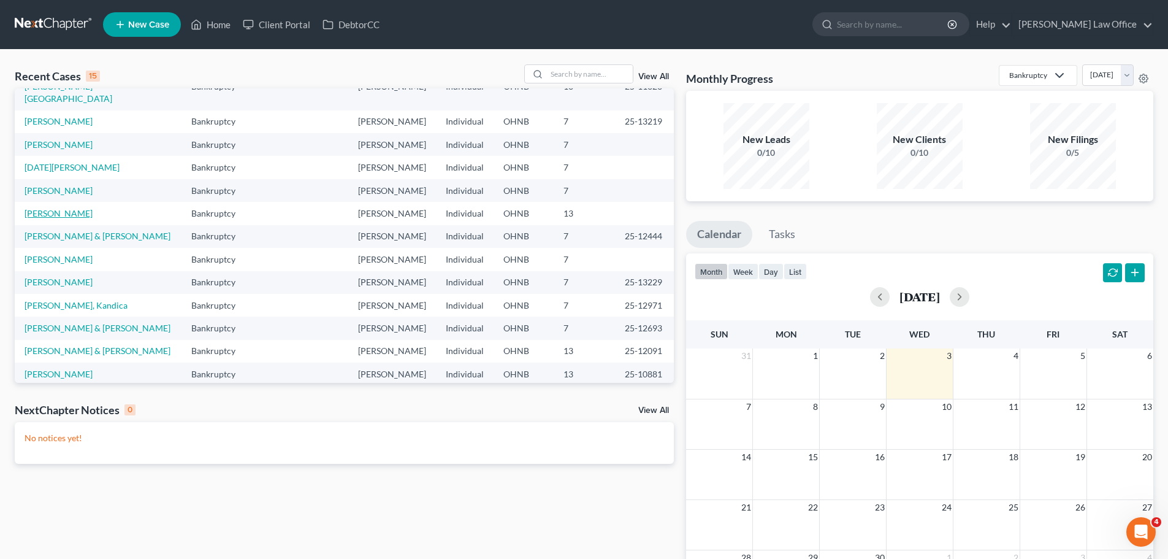
click at [74, 208] on link "[PERSON_NAME]" at bounding box center [59, 213] width 68 height 10
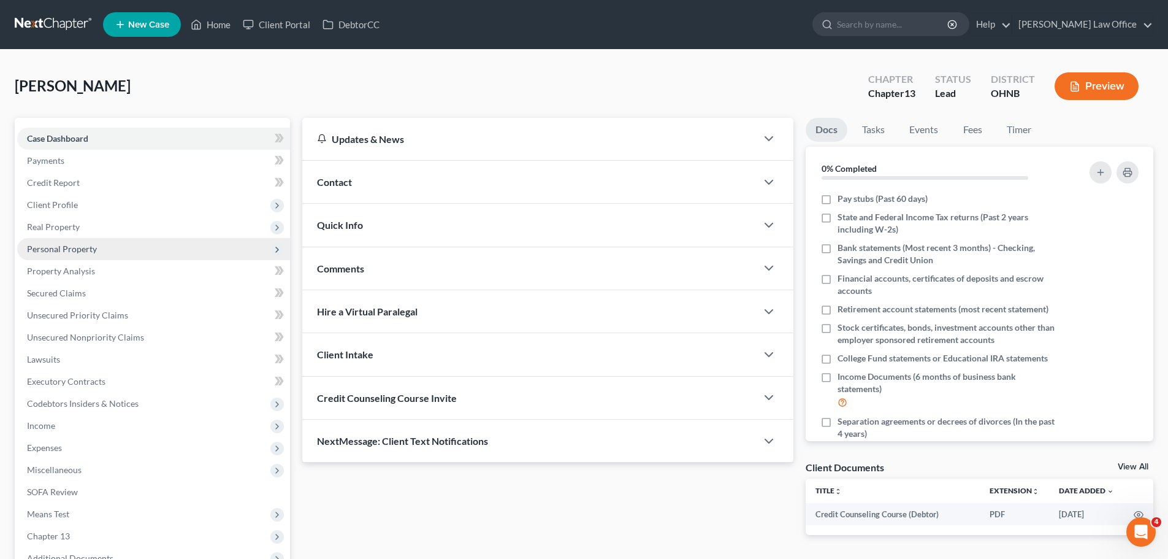
click at [69, 248] on span "Personal Property" at bounding box center [62, 248] width 70 height 10
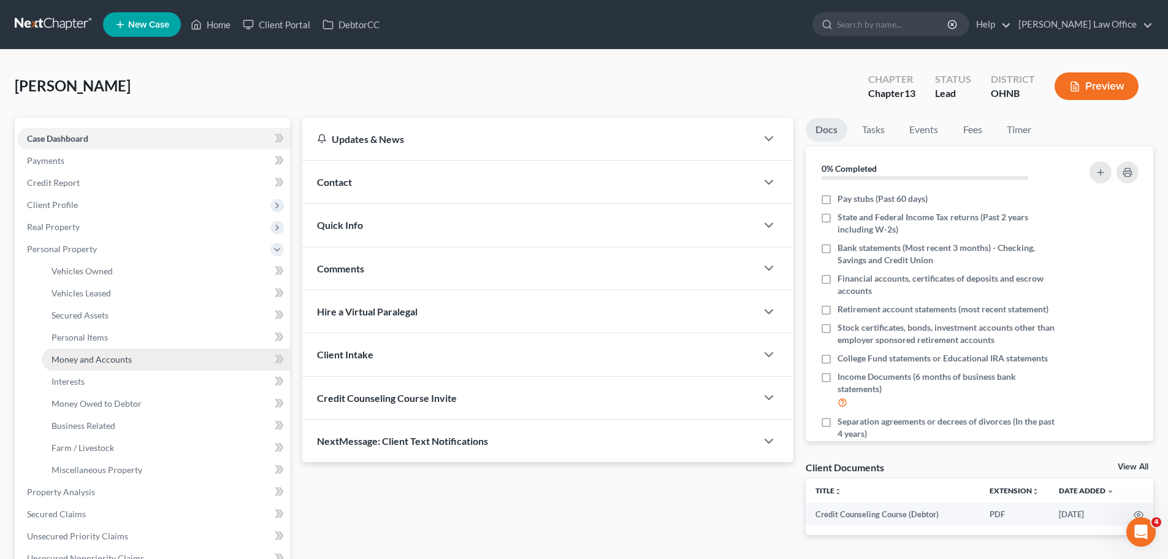
click at [94, 358] on span "Money and Accounts" at bounding box center [92, 359] width 80 height 10
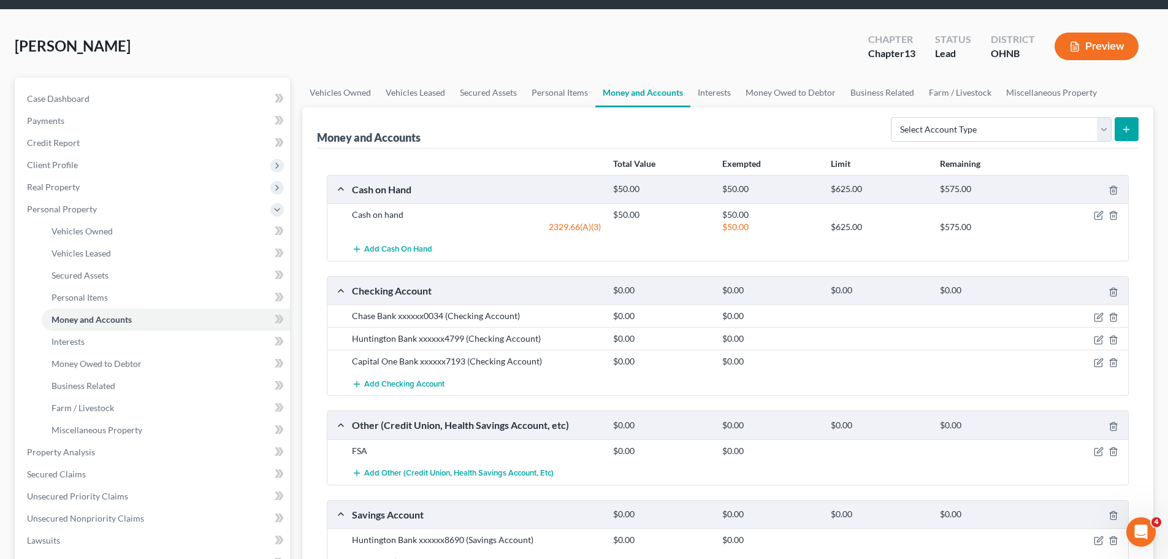
scroll to position [61, 0]
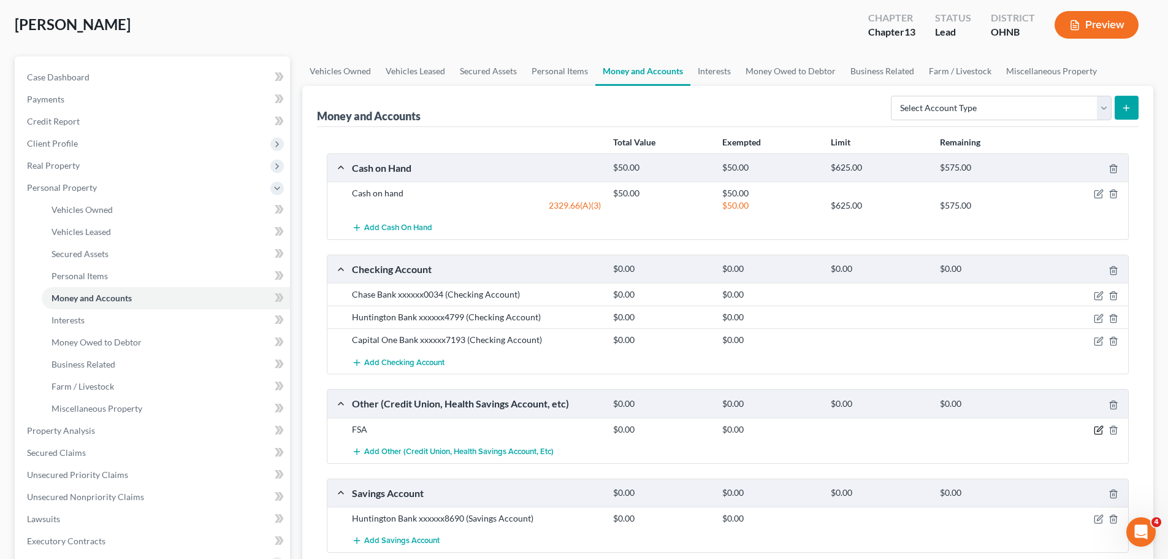
click at [1096, 431] on icon "button" at bounding box center [1099, 430] width 10 height 10
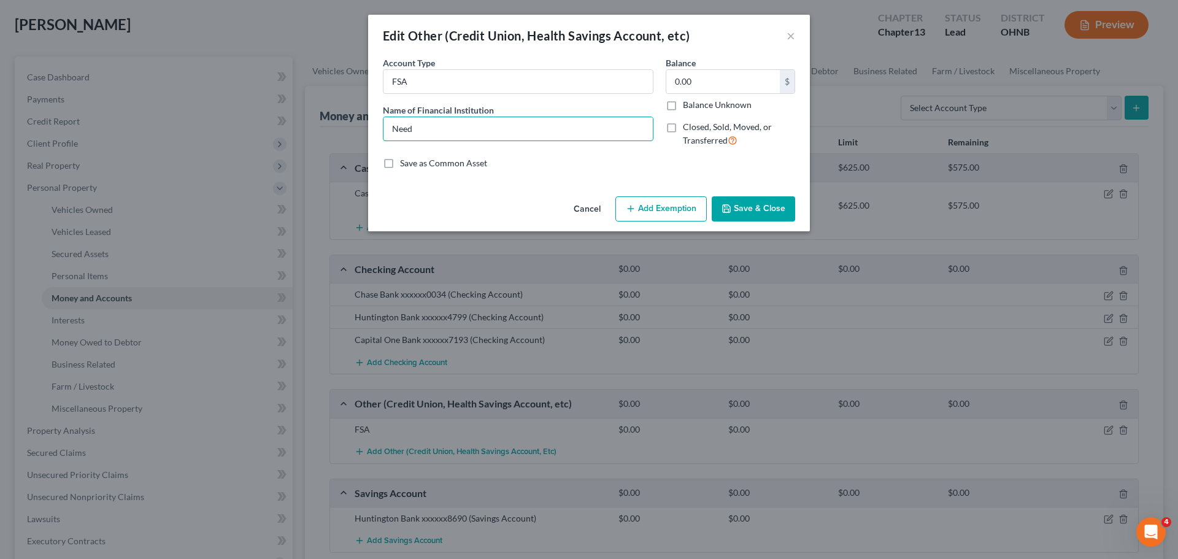
drag, startPoint x: 426, startPoint y: 130, endPoint x: 367, endPoint y: 122, distance: 60.0
click at [367, 122] on div "Edit Other (Credit Union, Health Savings Account, etc) × An exemption set must …" at bounding box center [589, 279] width 1178 height 559
type input "o"
type input "[GEOGRAPHIC_DATA]"
click at [759, 209] on button "Save & Close" at bounding box center [752, 209] width 83 height 26
